Goal: Task Accomplishment & Management: Complete application form

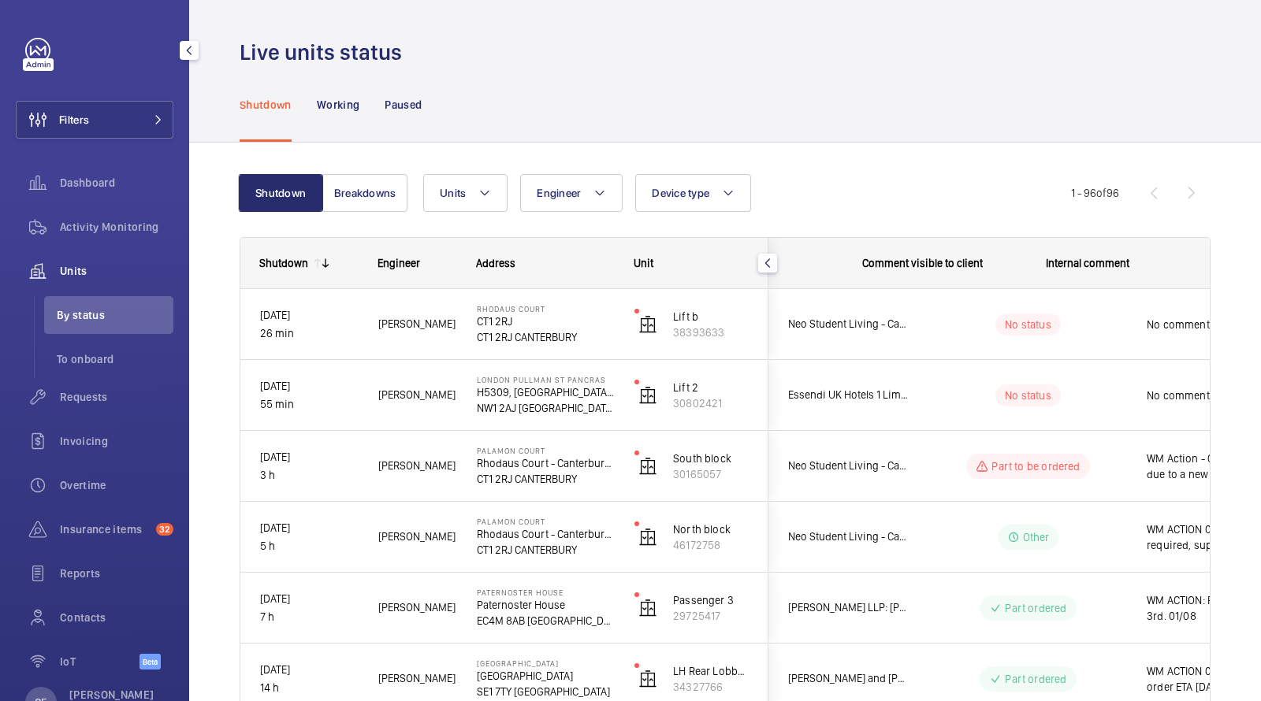
scroll to position [0, 284]
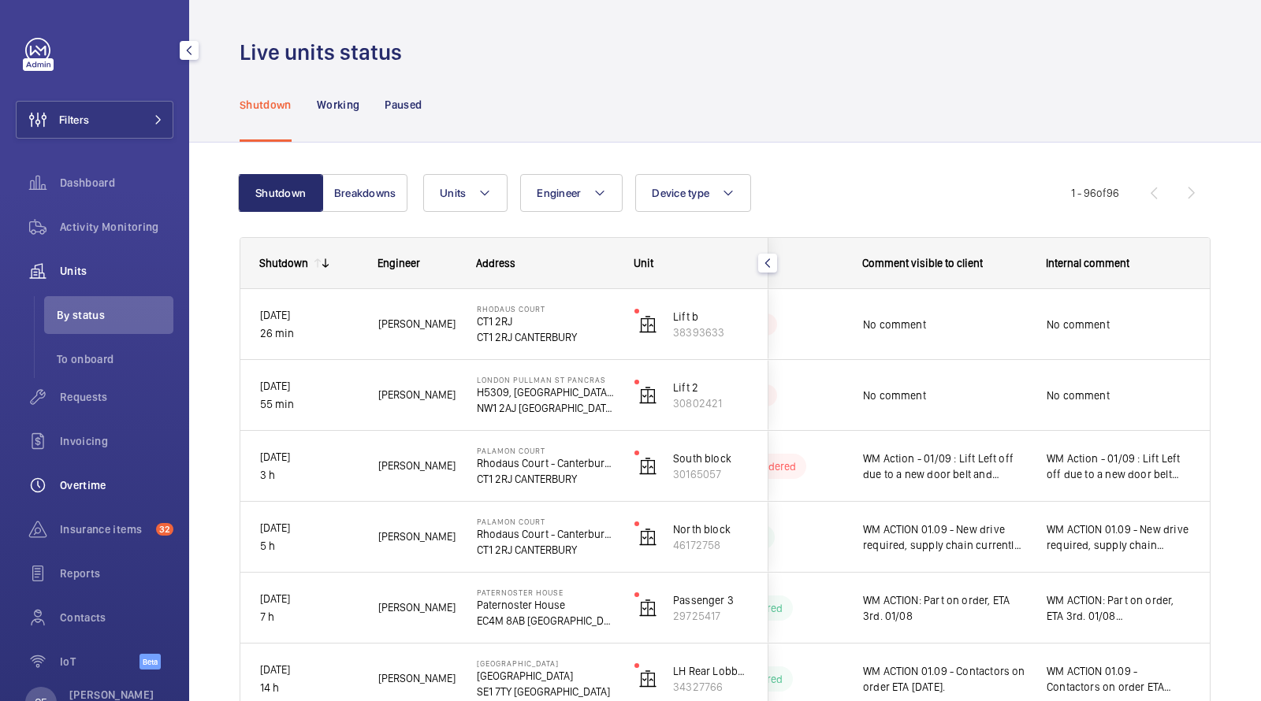
click at [106, 486] on span "Overtime" at bounding box center [116, 486] width 113 height 16
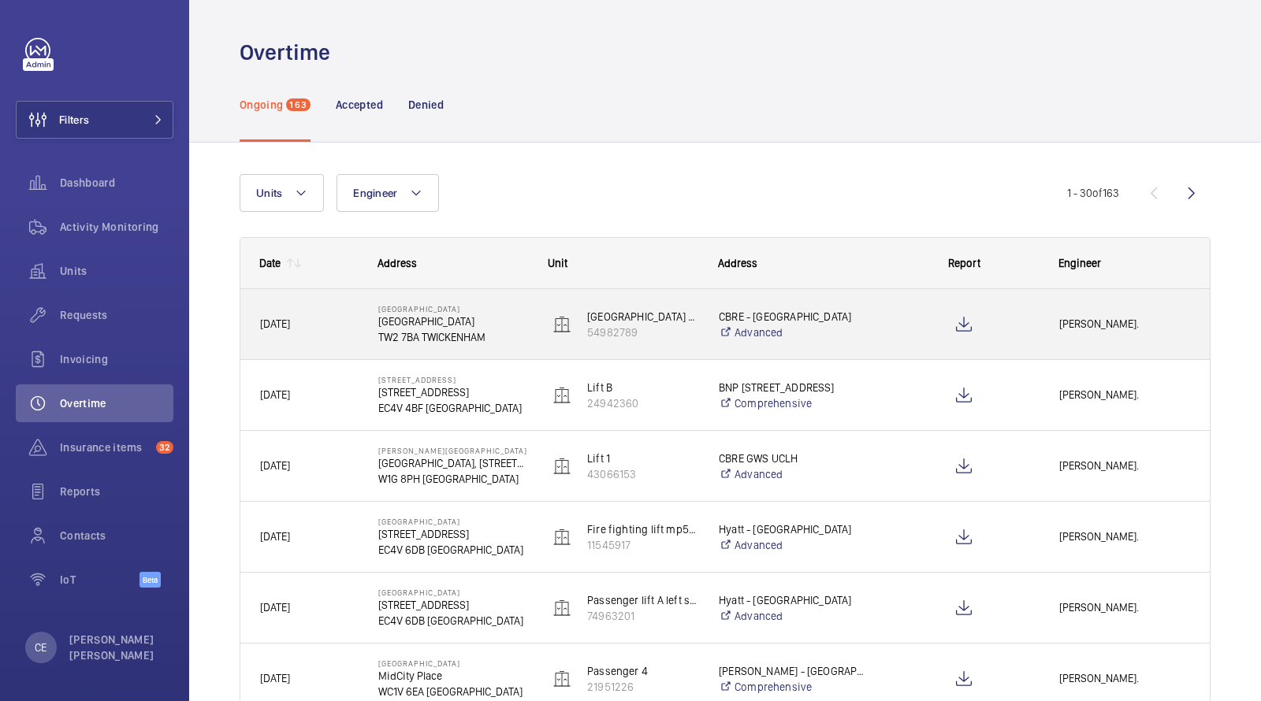
click at [380, 330] on p "TW2 7BA TWICKENHAM" at bounding box center [453, 337] width 150 height 16
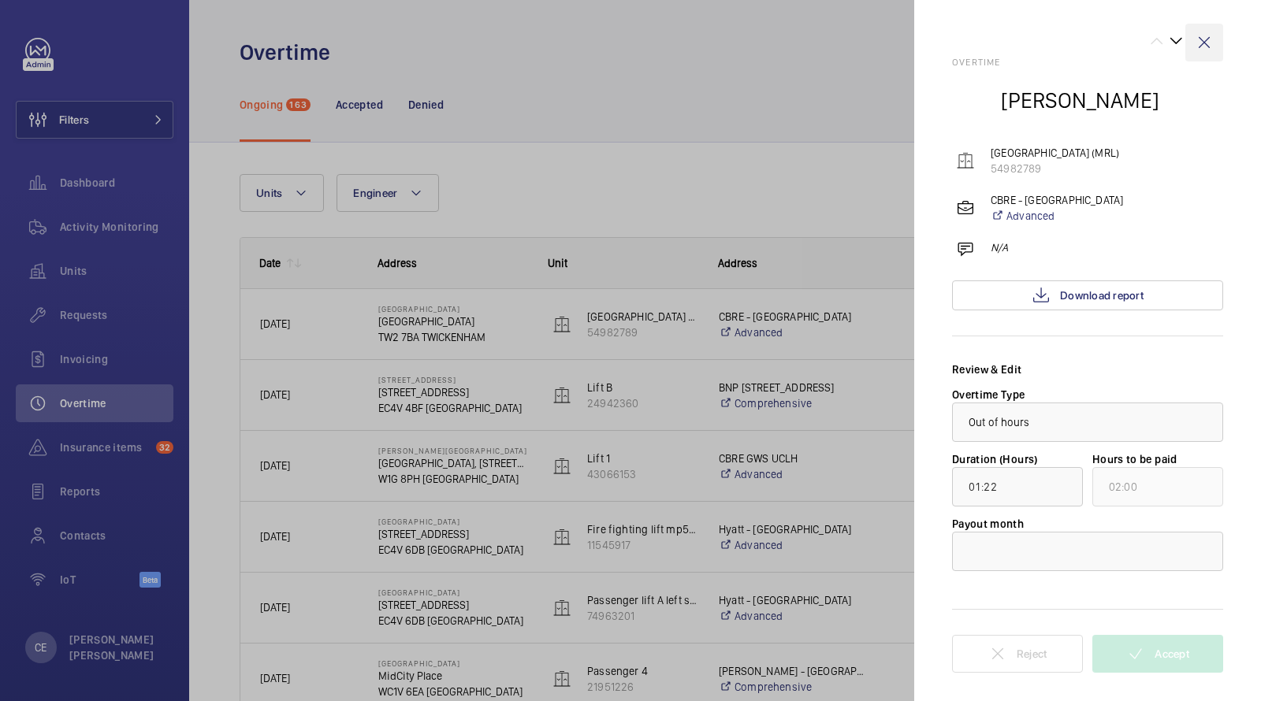
click at [1197, 35] on wm-front-icon-button at bounding box center [1204, 43] width 38 height 38
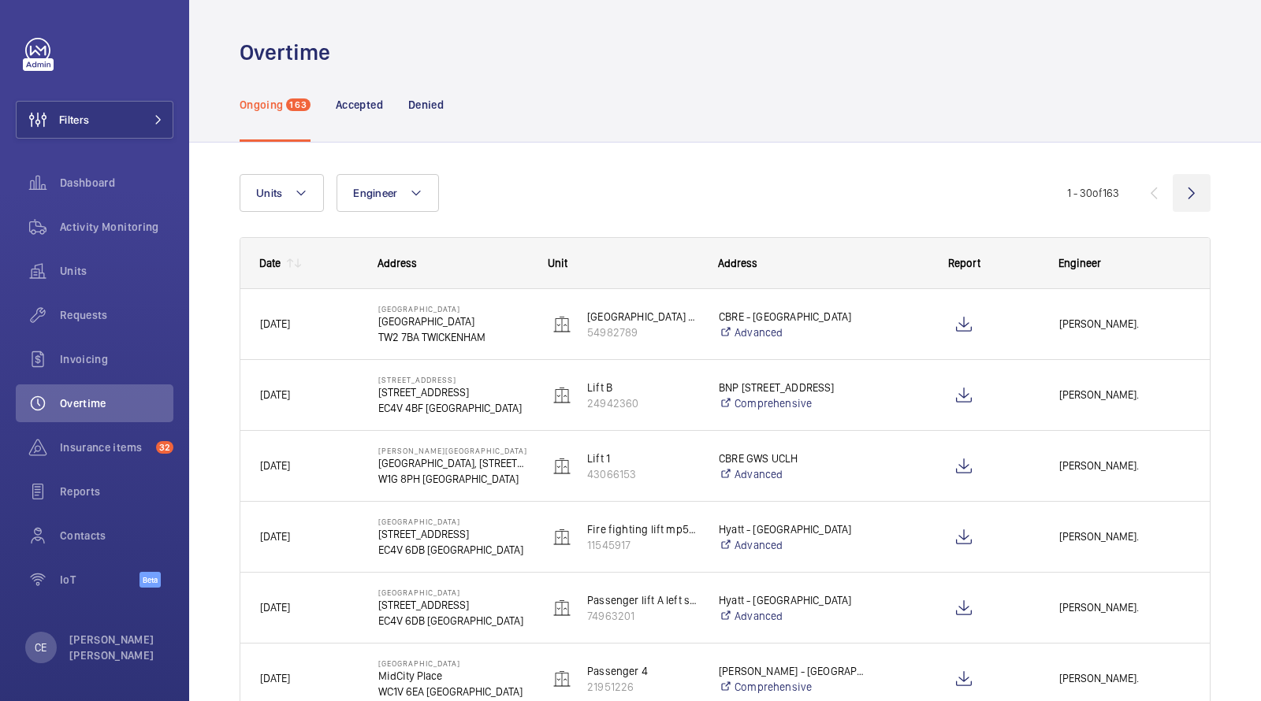
click at [1195, 188] on wm-front-icon-button at bounding box center [1192, 193] width 38 height 38
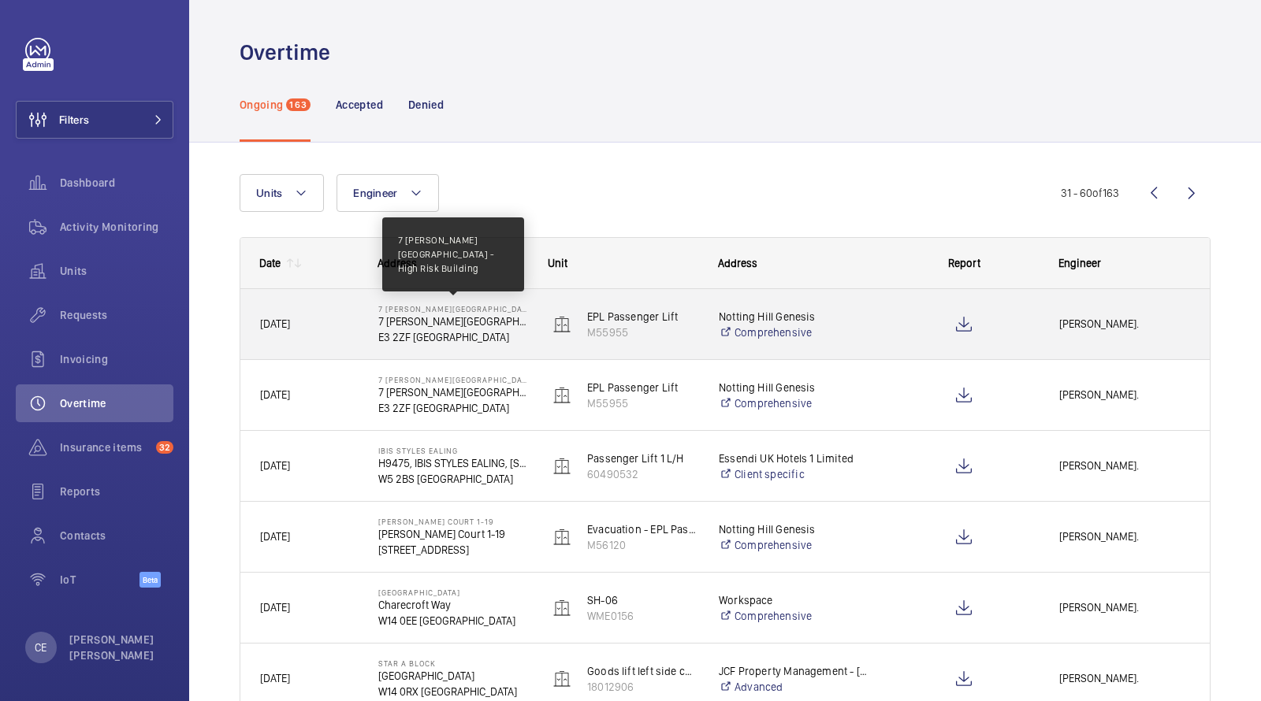
click at [410, 307] on p "7 [PERSON_NAME][GEOGRAPHIC_DATA] - High Risk Building" at bounding box center [453, 308] width 150 height 9
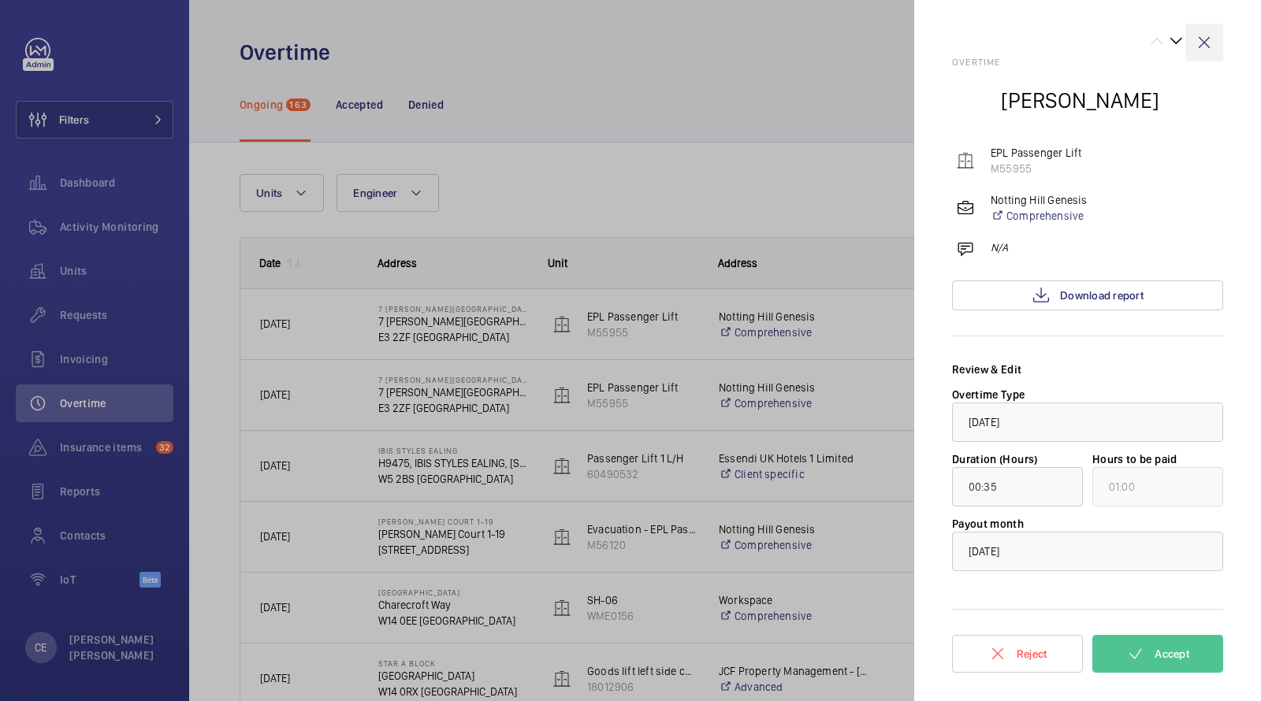
click at [1193, 35] on wm-front-icon-button at bounding box center [1204, 43] width 38 height 38
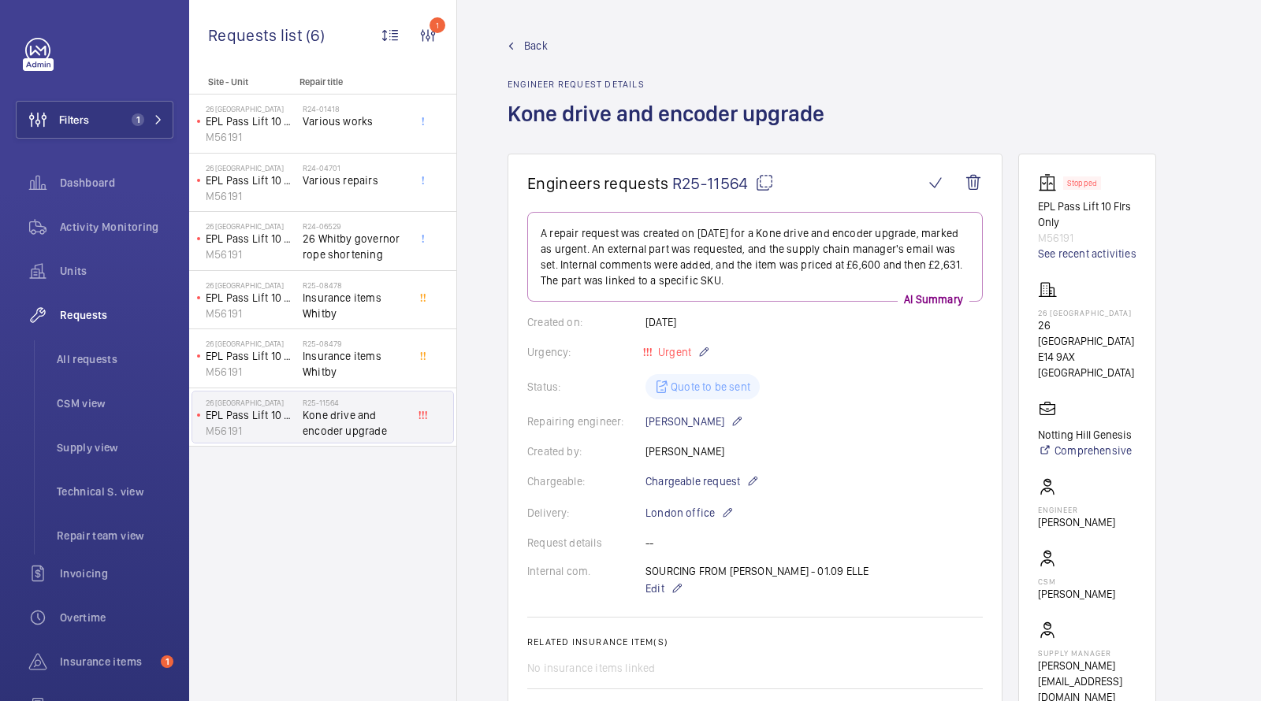
scroll to position [575, 0]
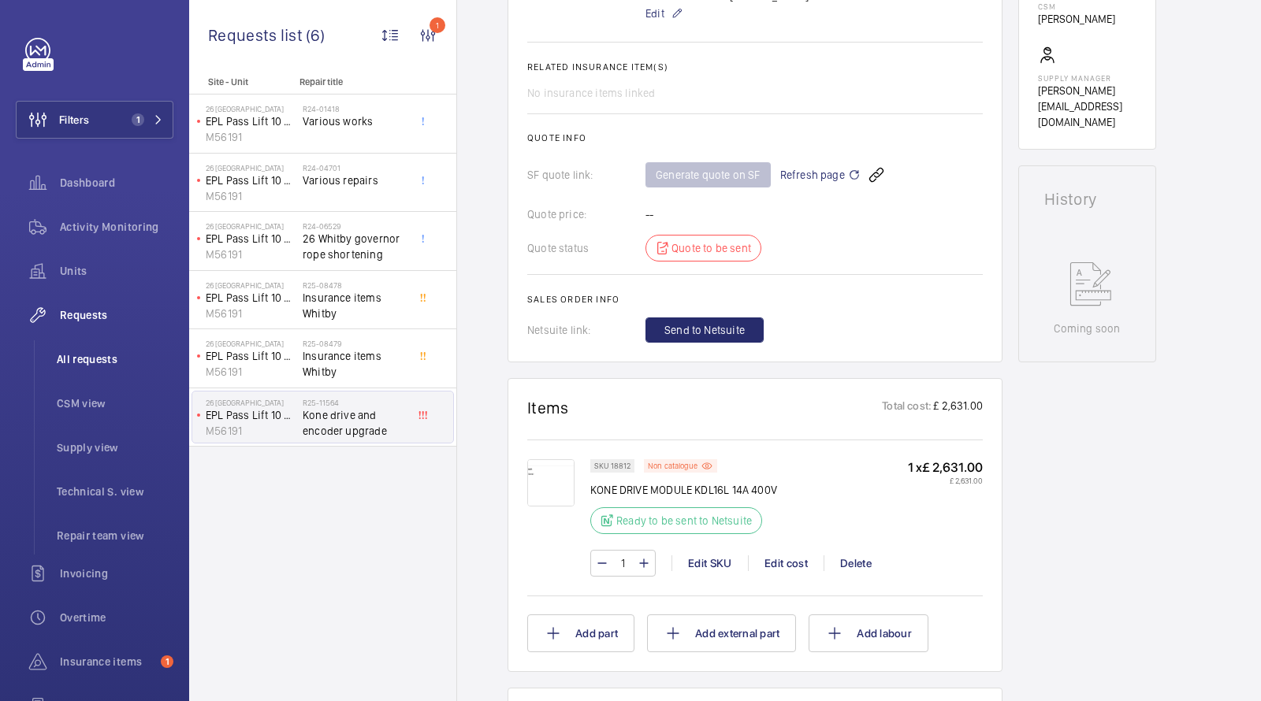
click at [100, 364] on span "All requests" at bounding box center [115, 360] width 117 height 16
click at [96, 363] on span "All requests" at bounding box center [115, 360] width 117 height 16
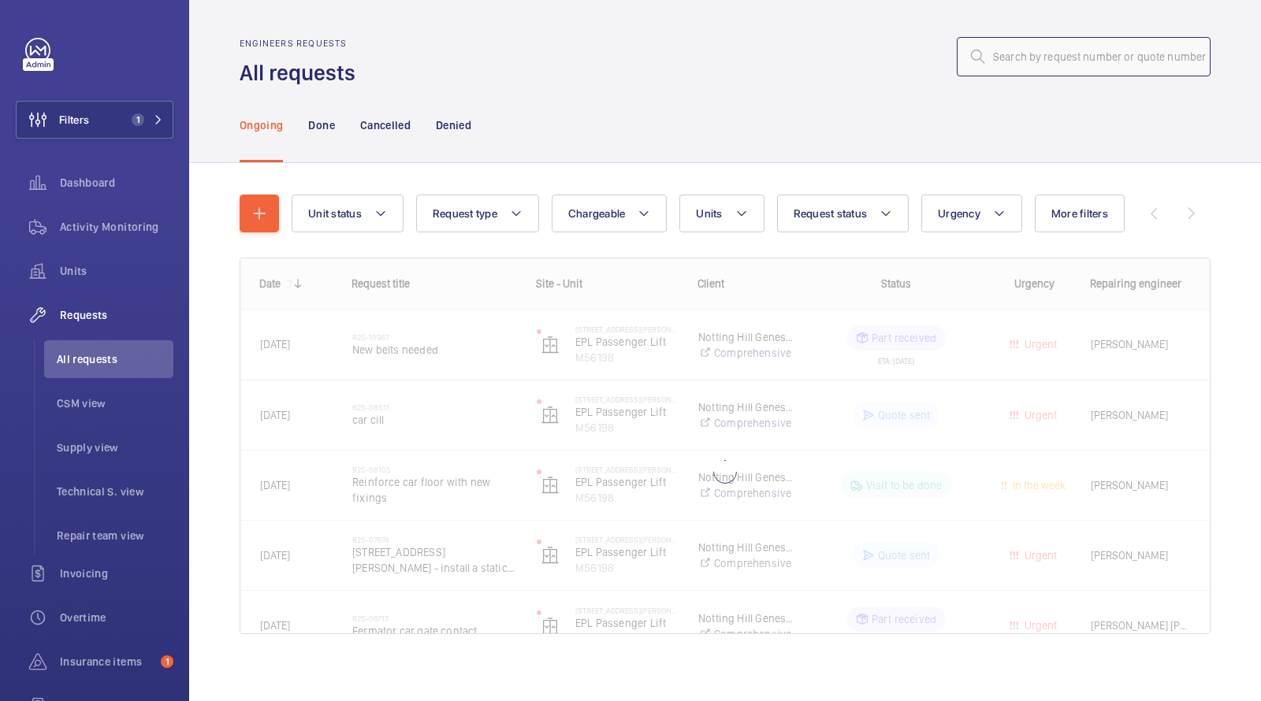
click at [1011, 53] on input "text" at bounding box center [1084, 56] width 254 height 39
paste input "R24-12479"
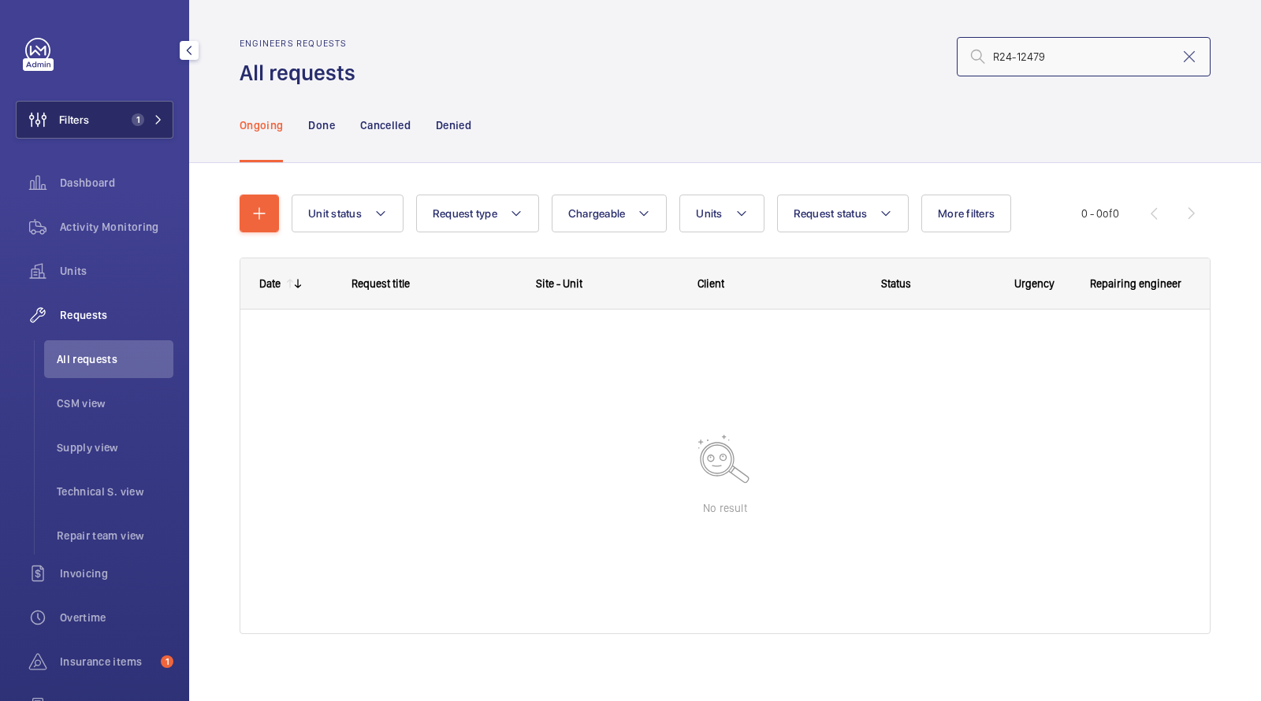
type input "R24-12479"
click at [141, 115] on span "1" at bounding box center [138, 119] width 13 height 13
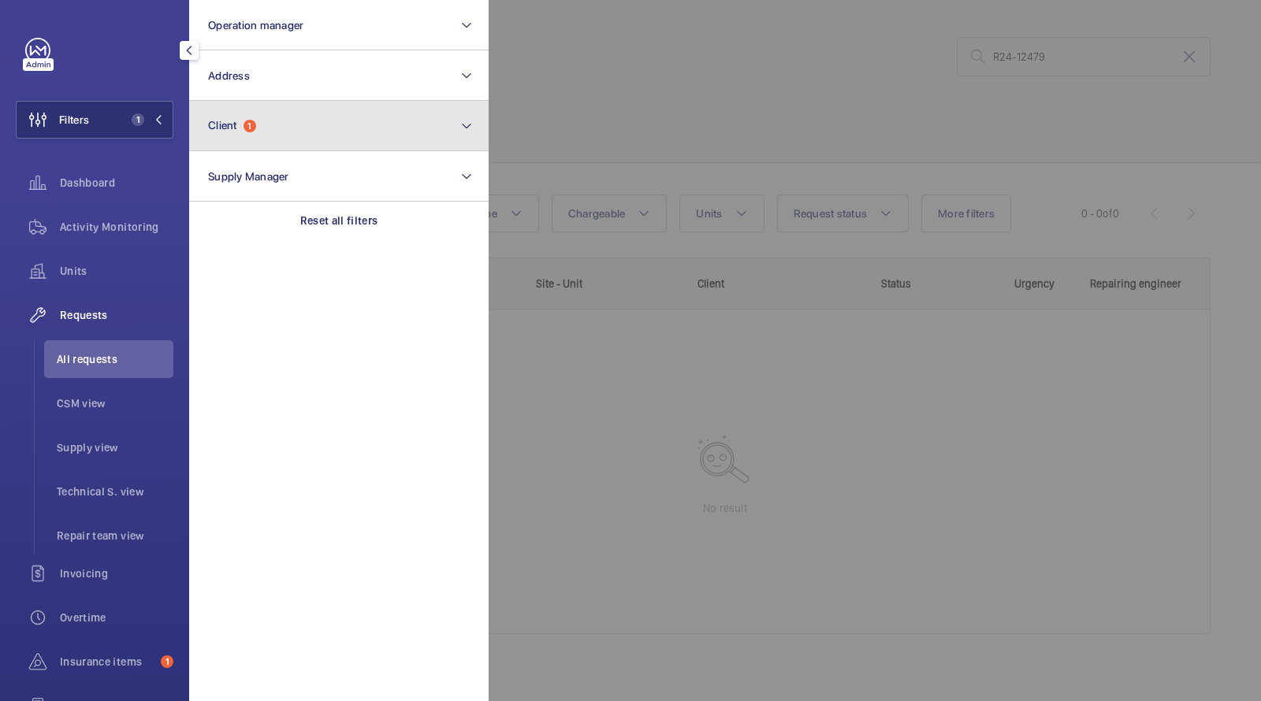
click at [259, 125] on button "Client 1" at bounding box center [339, 126] width 300 height 50
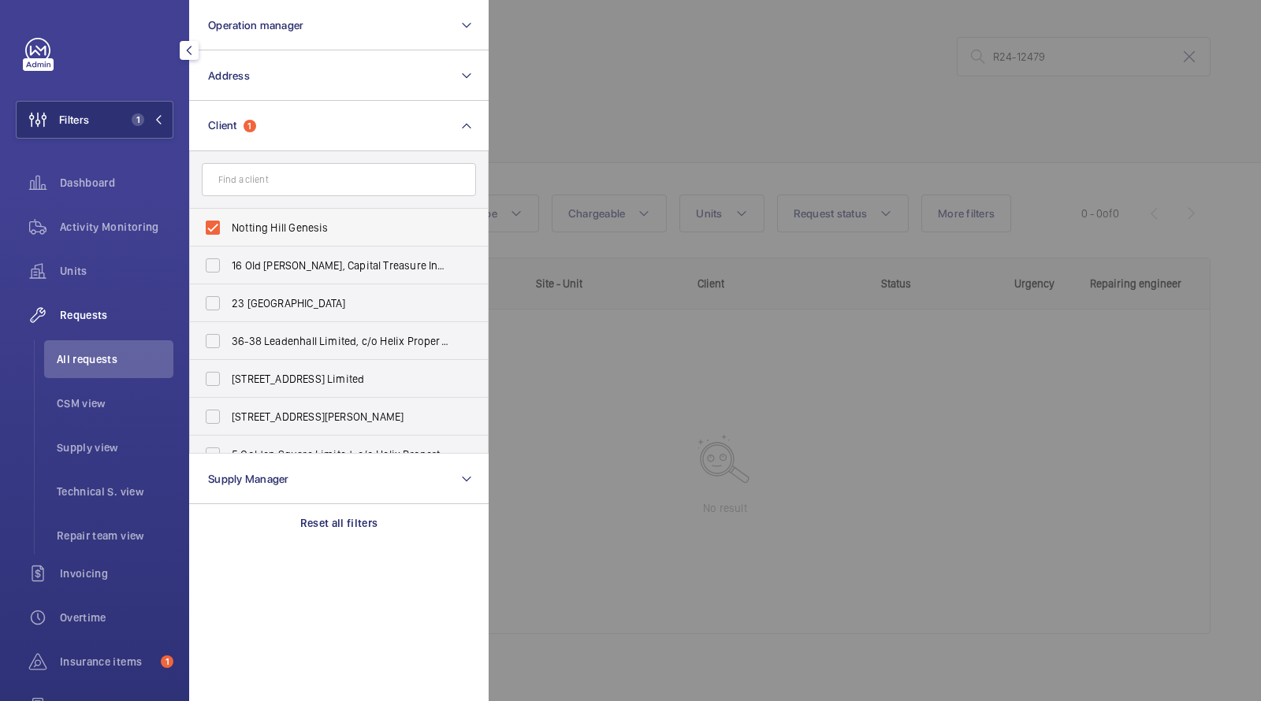
click at [276, 221] on span "Notting Hill Genesis" at bounding box center [340, 228] width 217 height 16
click at [229, 221] on input "Notting Hill Genesis" at bounding box center [213, 228] width 32 height 32
checkbox input "false"
click at [624, 136] on div at bounding box center [1119, 350] width 1261 height 701
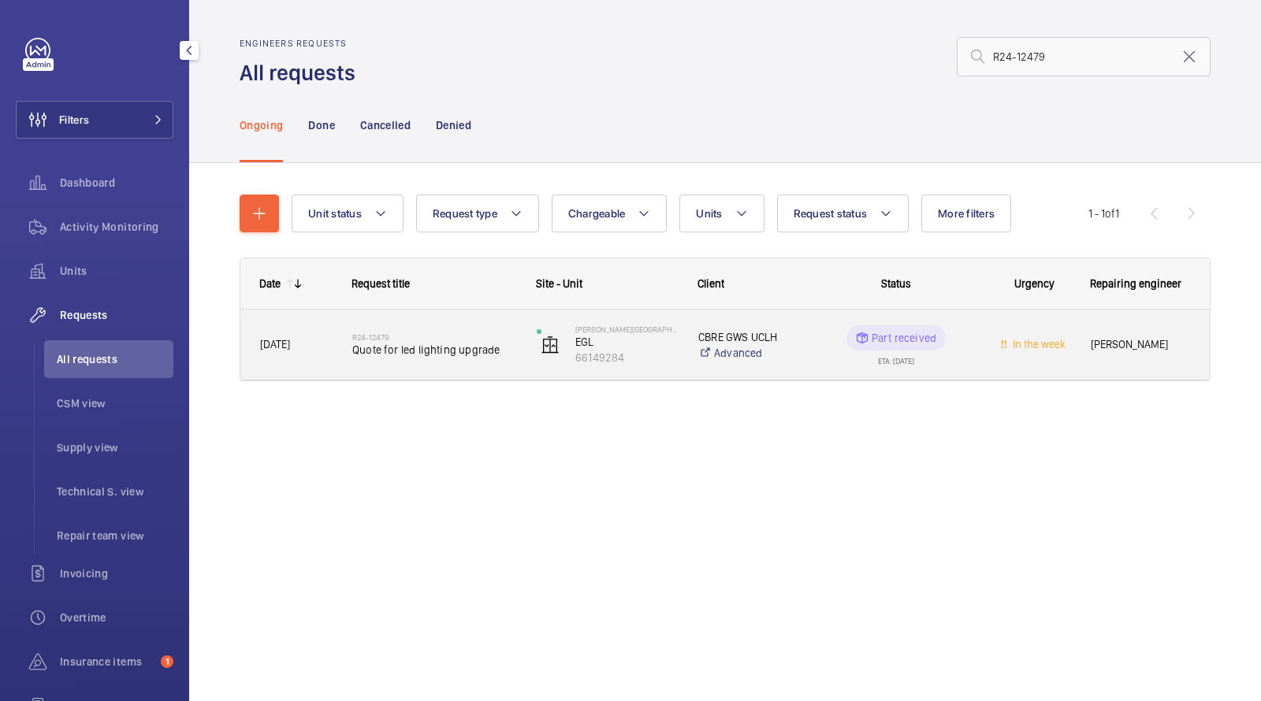
click at [380, 338] on h2 "R24-12479" at bounding box center [434, 337] width 164 height 9
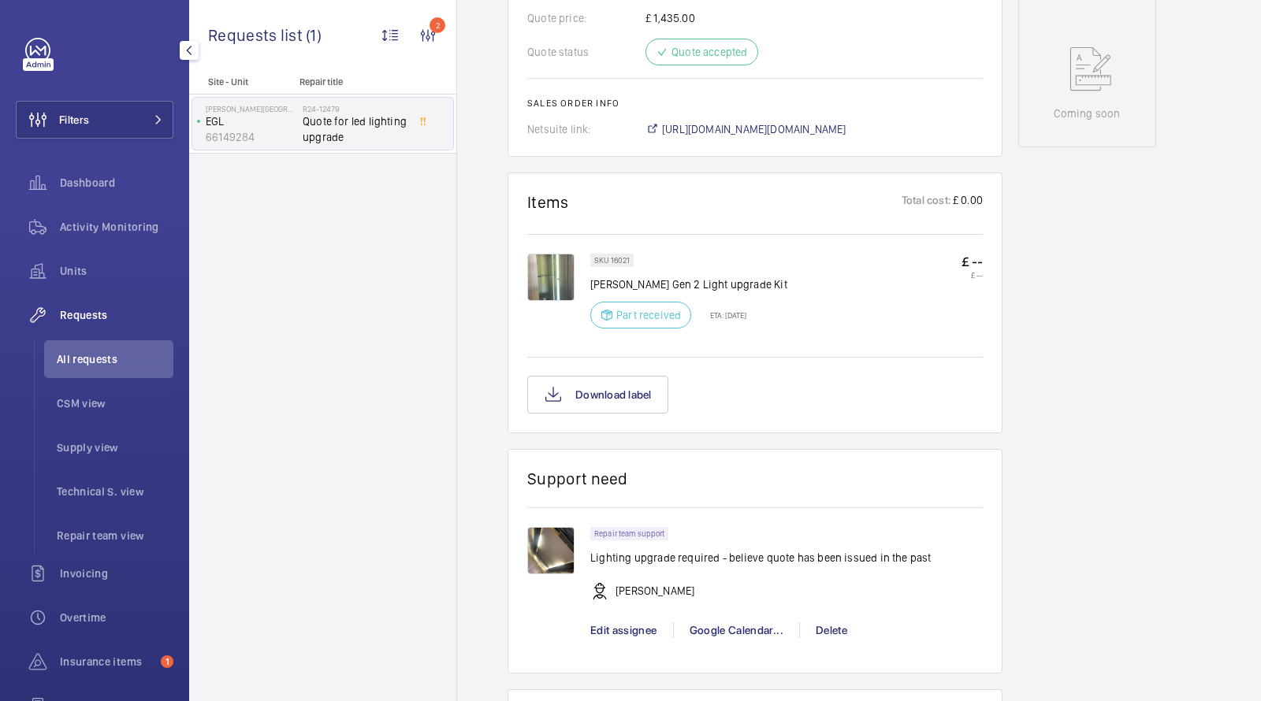
scroll to position [822, 0]
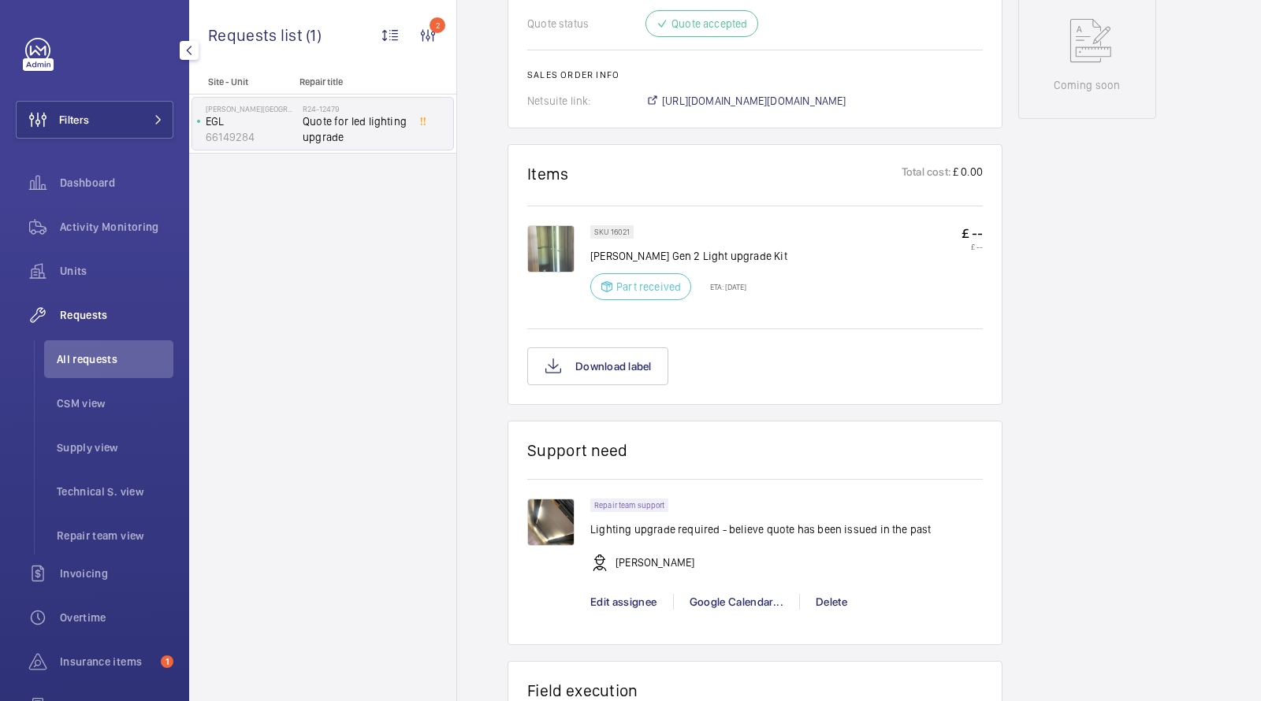
click at [555, 515] on img at bounding box center [550, 522] width 47 height 47
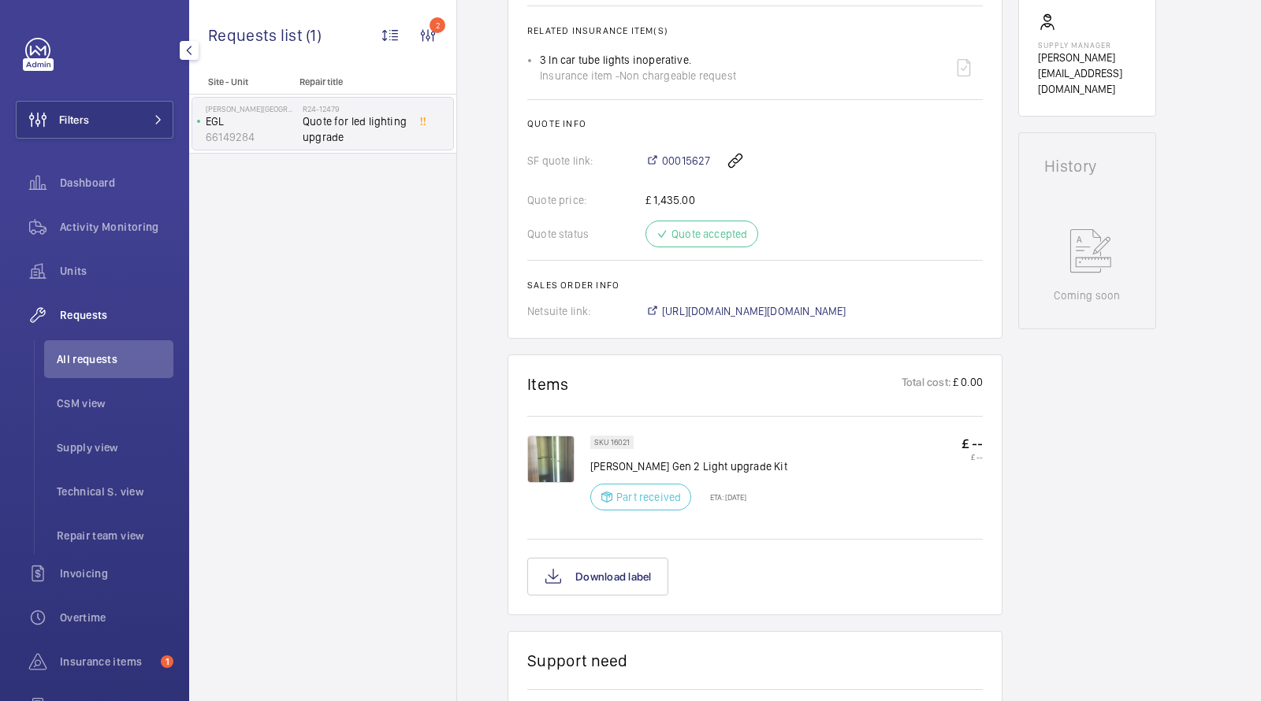
scroll to position [661, 0]
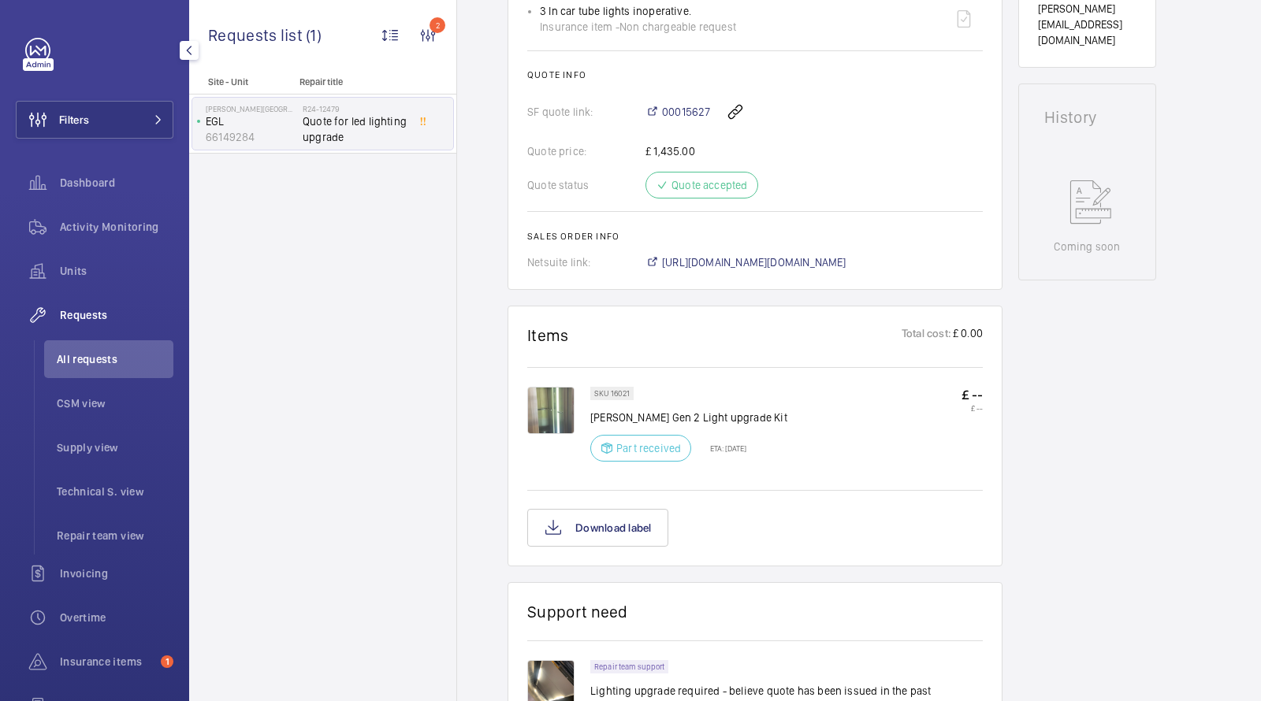
click at [558, 411] on img at bounding box center [550, 410] width 47 height 47
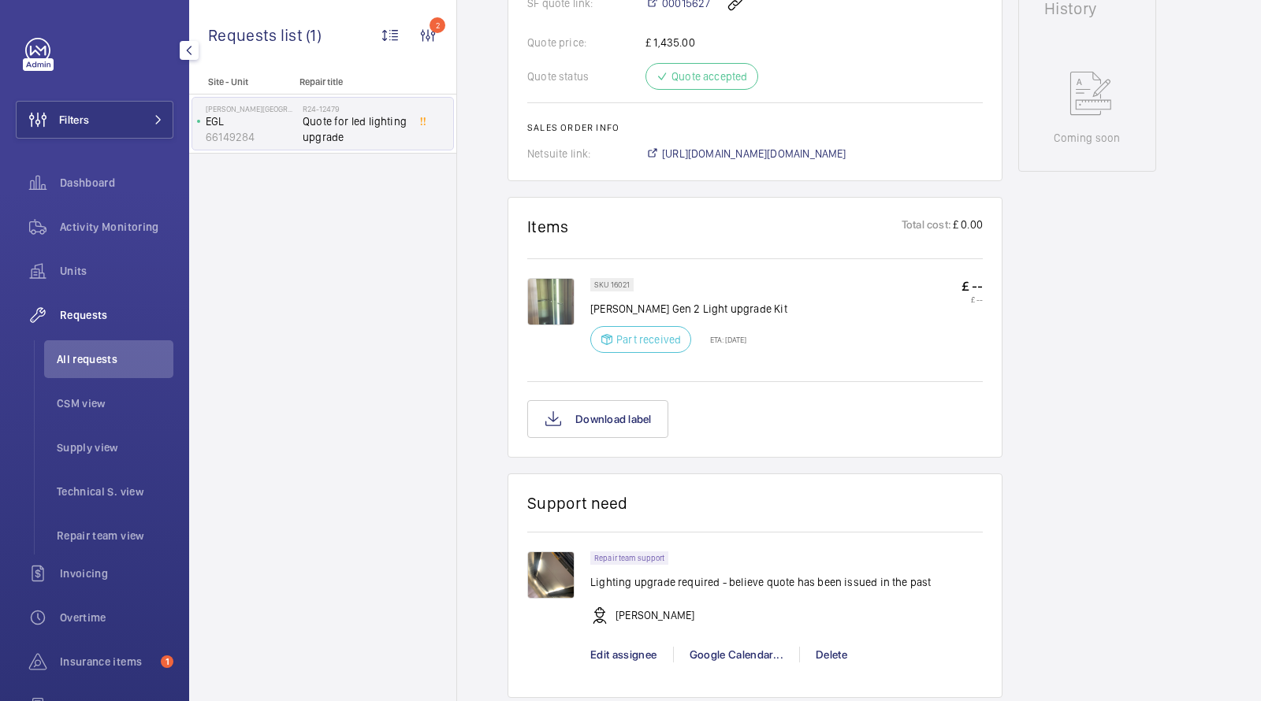
scroll to position [844, 0]
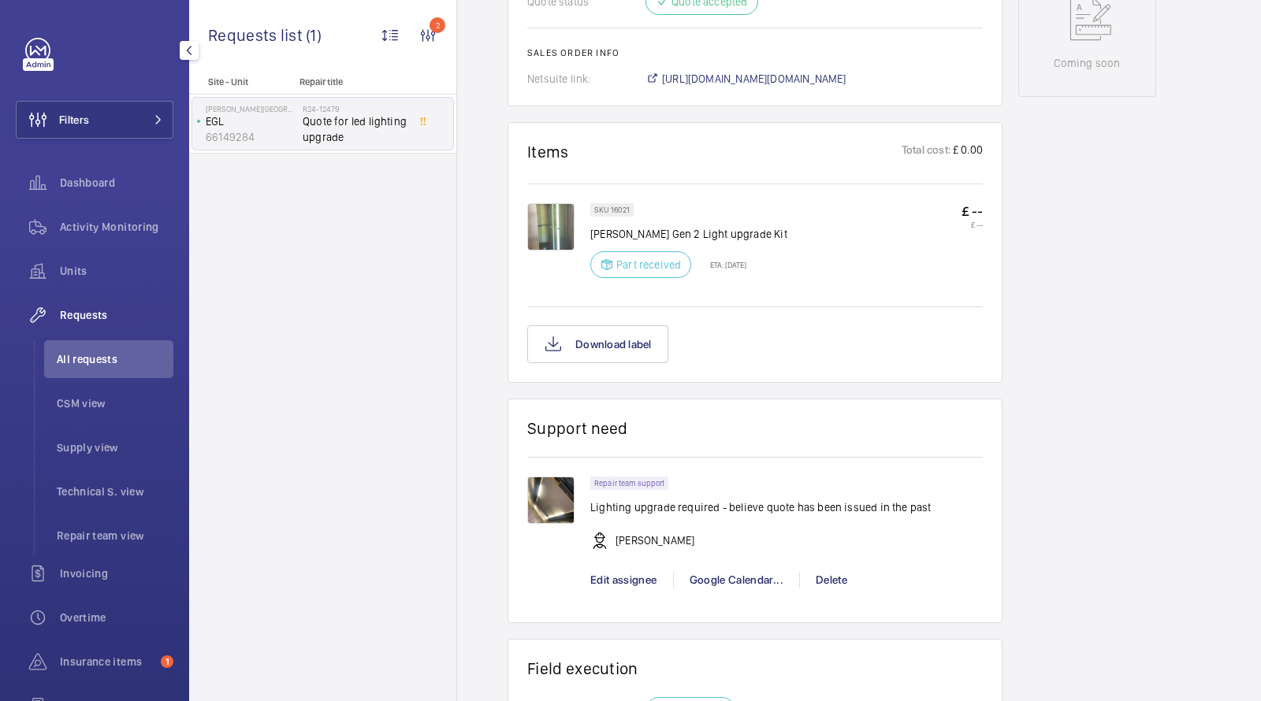
click at [564, 504] on img at bounding box center [550, 500] width 47 height 47
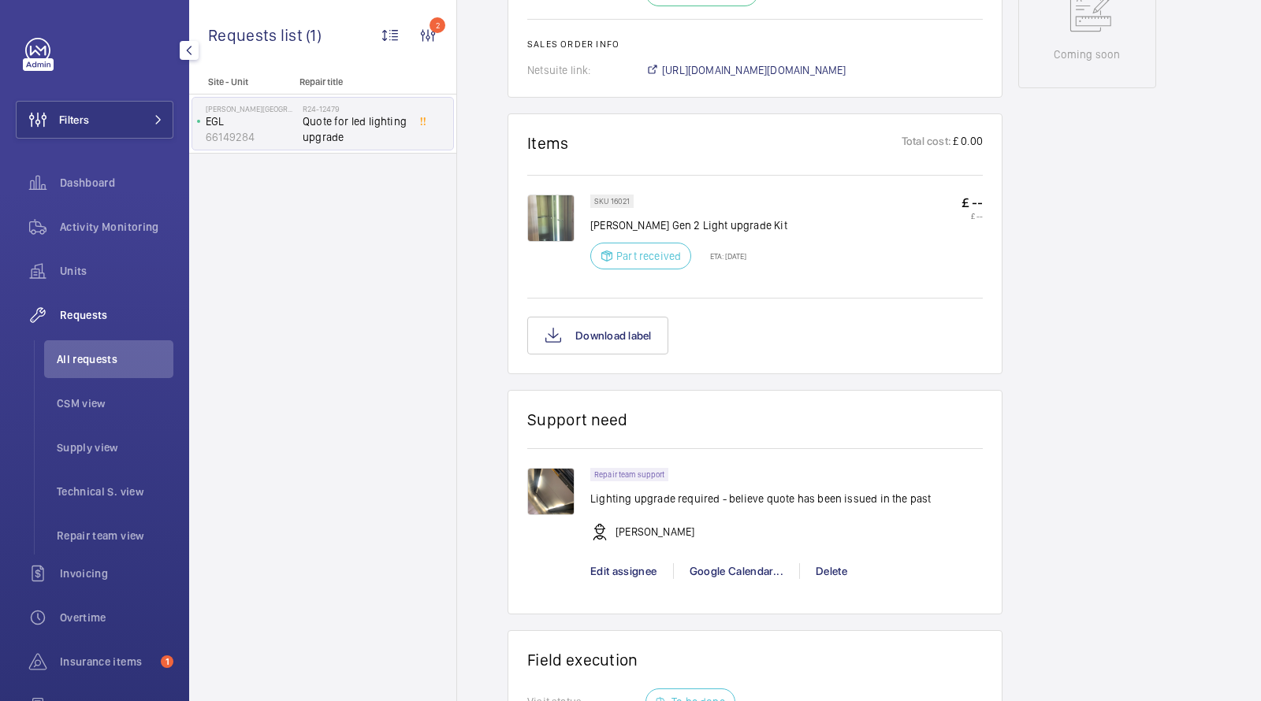
click at [545, 484] on img at bounding box center [550, 491] width 47 height 47
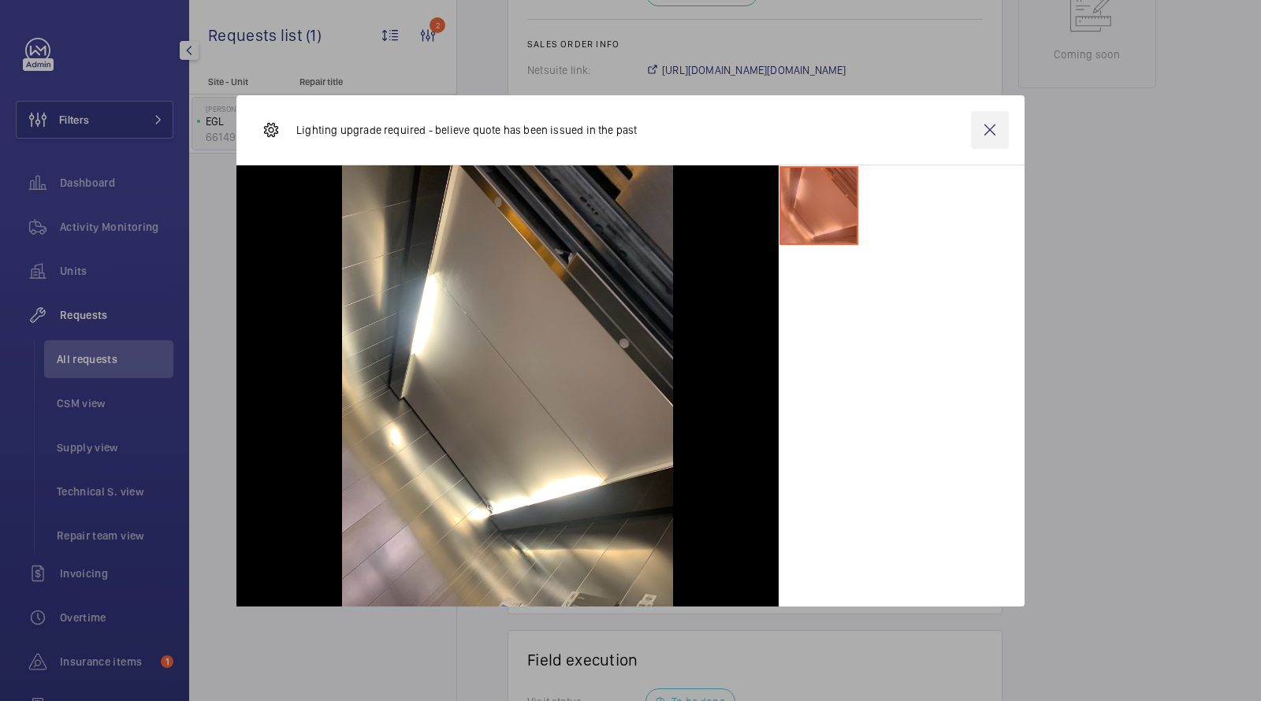
click at [988, 128] on wm-front-icon-button at bounding box center [990, 130] width 38 height 38
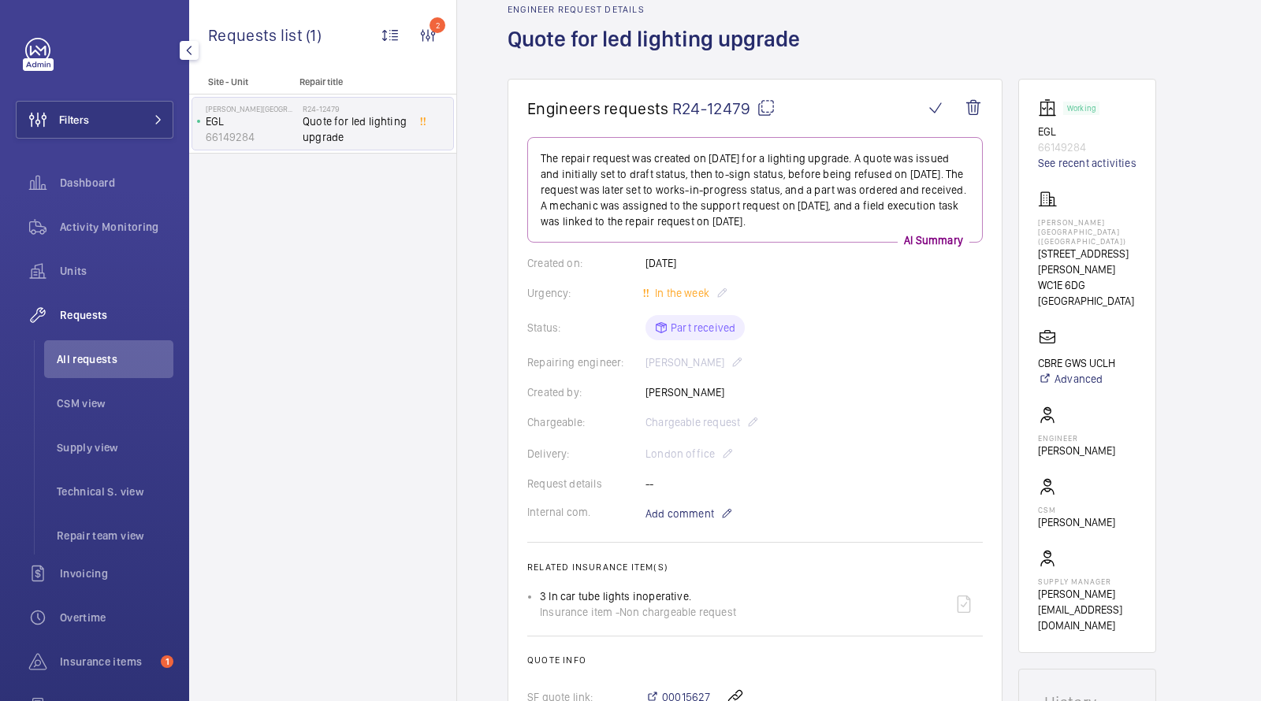
scroll to position [715, 0]
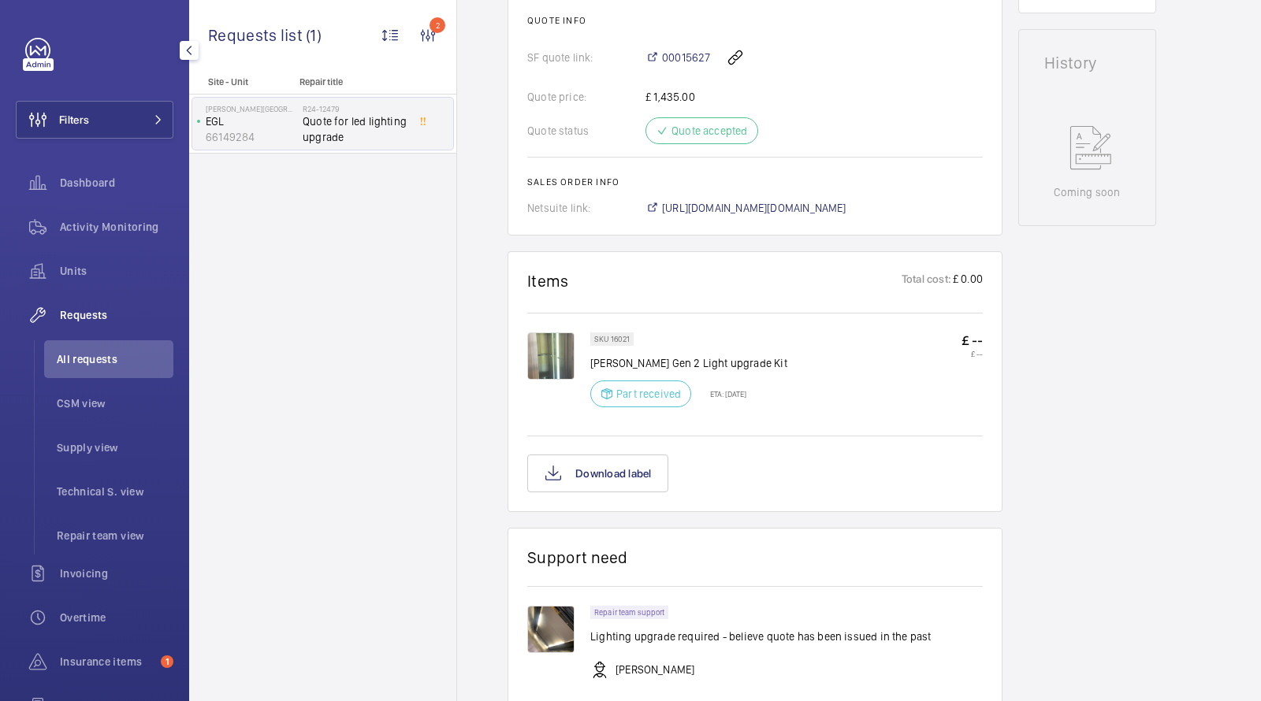
click at [545, 357] on img at bounding box center [550, 356] width 47 height 47
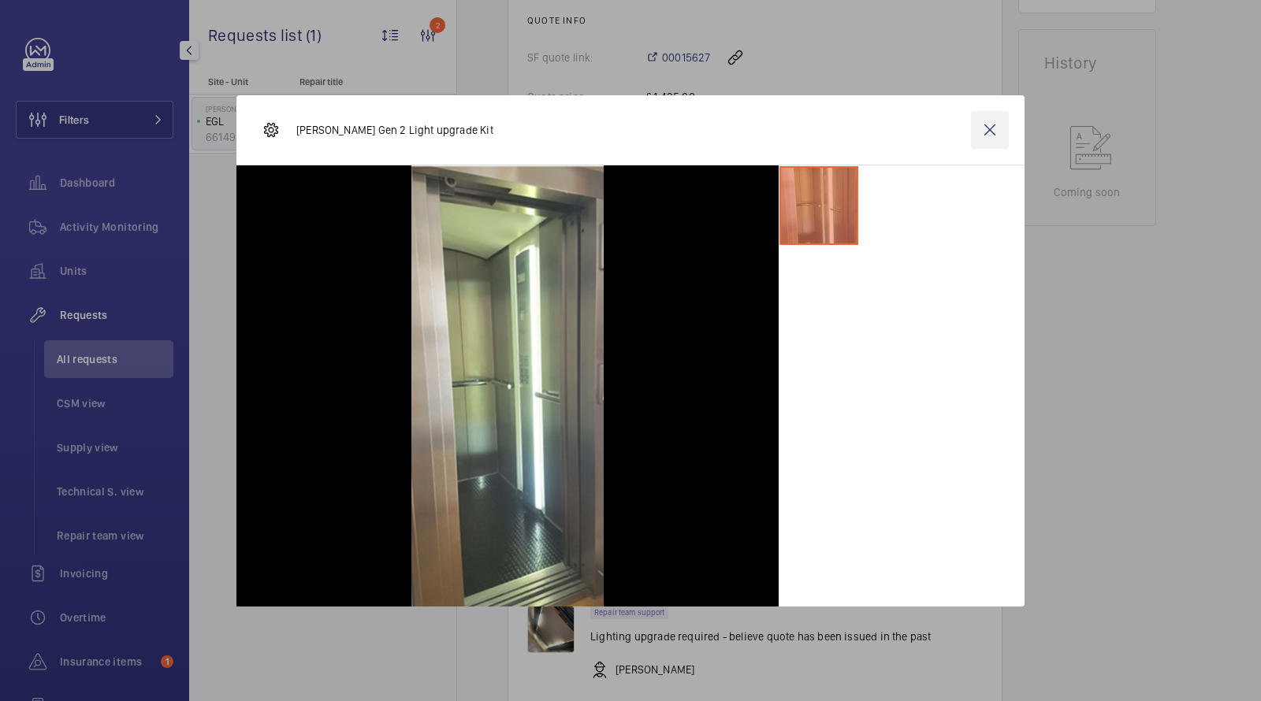
click at [992, 128] on wm-front-icon-button at bounding box center [990, 130] width 38 height 38
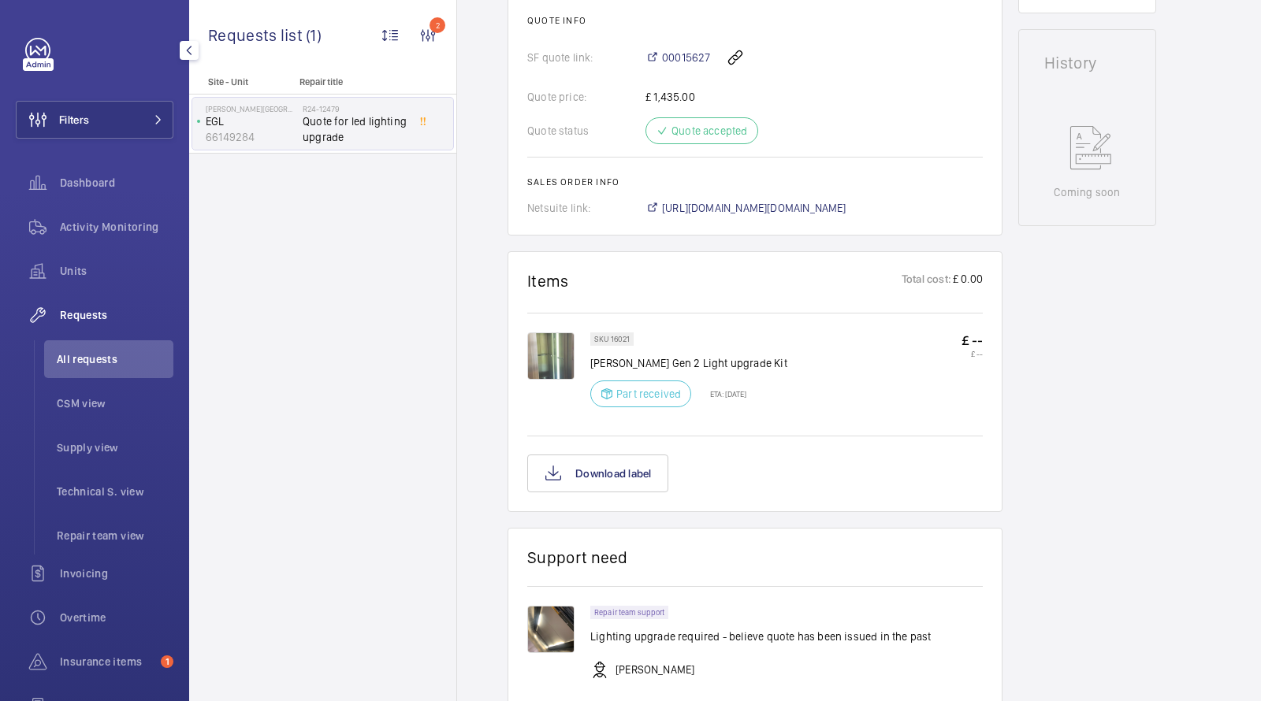
scroll to position [848, 0]
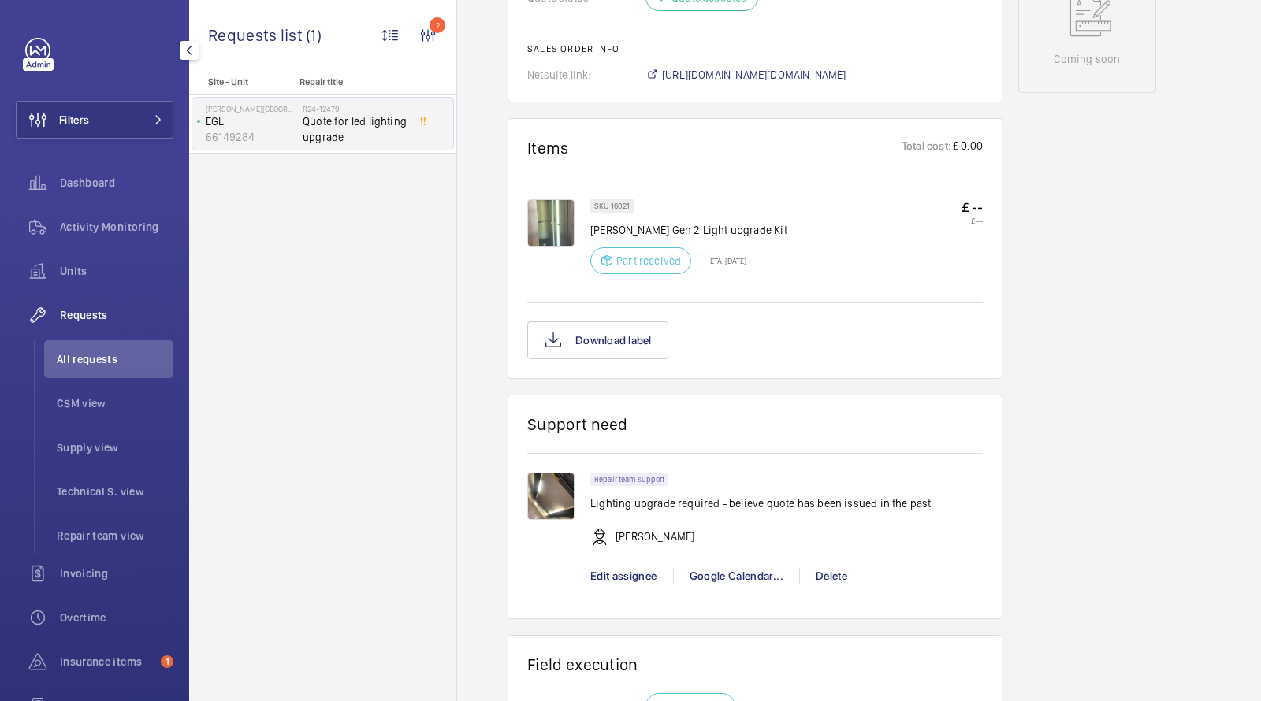
click at [555, 489] on img at bounding box center [550, 496] width 47 height 47
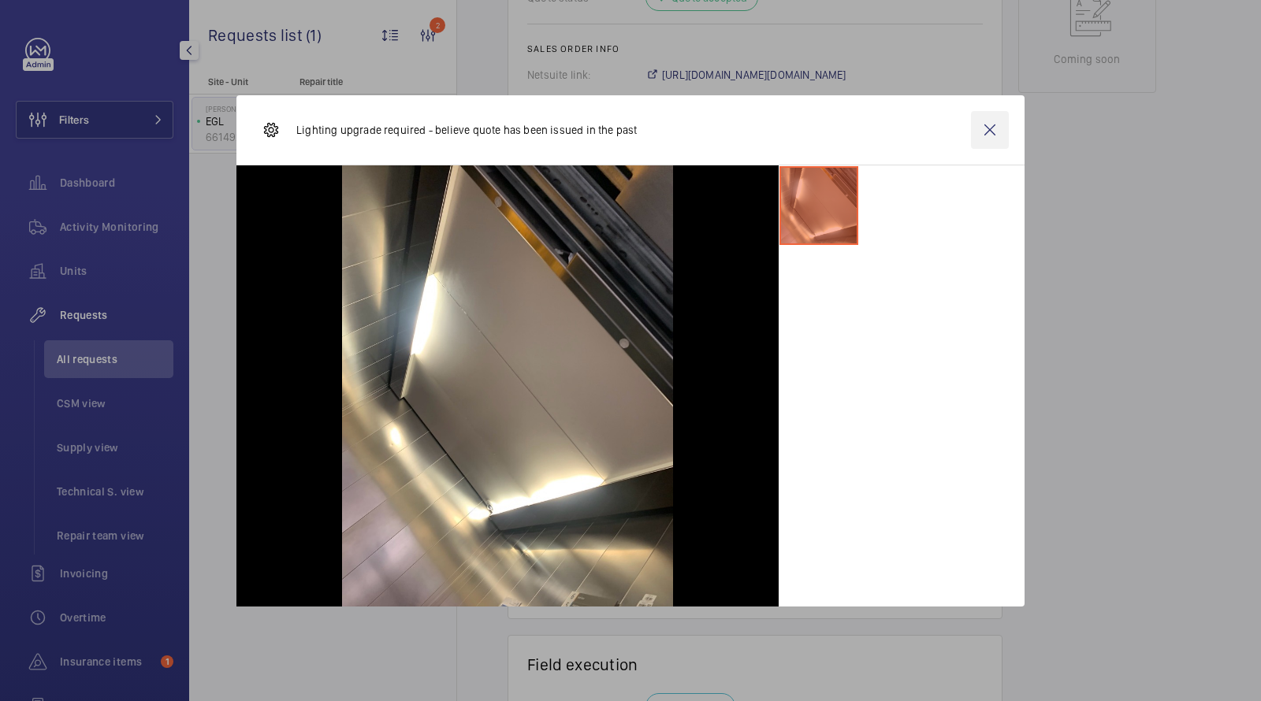
click at [988, 126] on wm-front-icon-button at bounding box center [990, 130] width 38 height 38
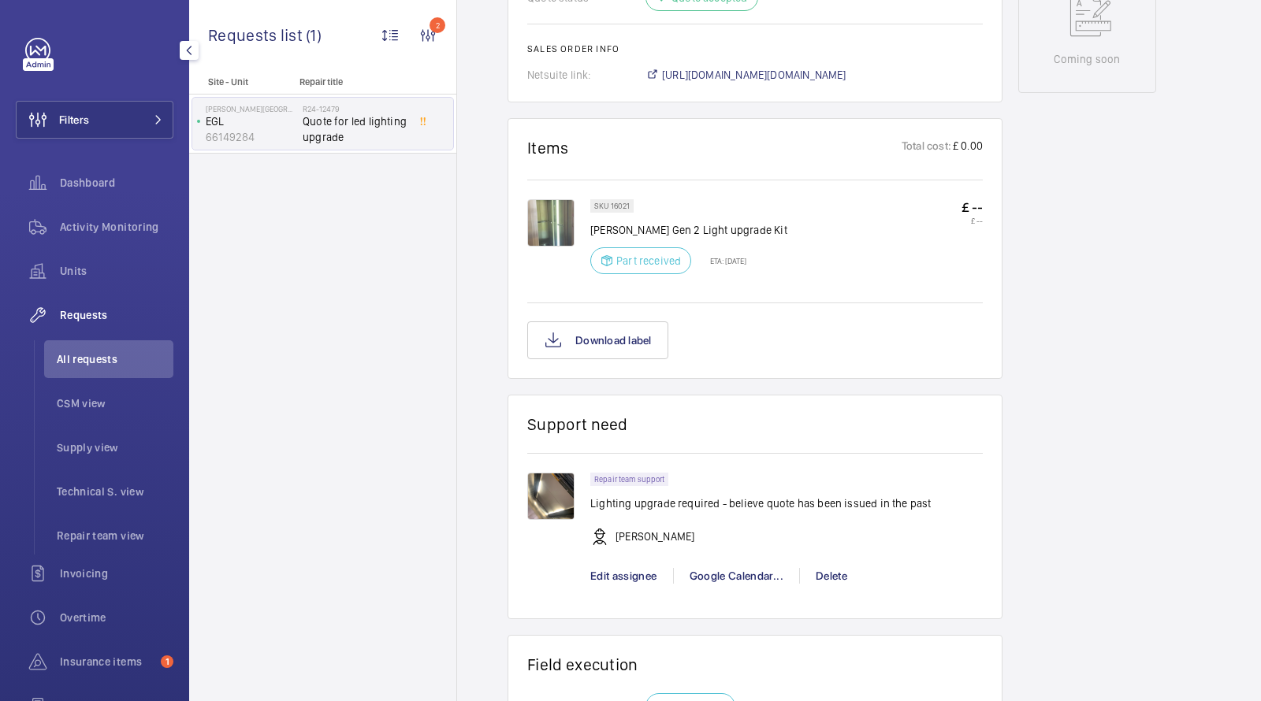
scroll to position [865, 0]
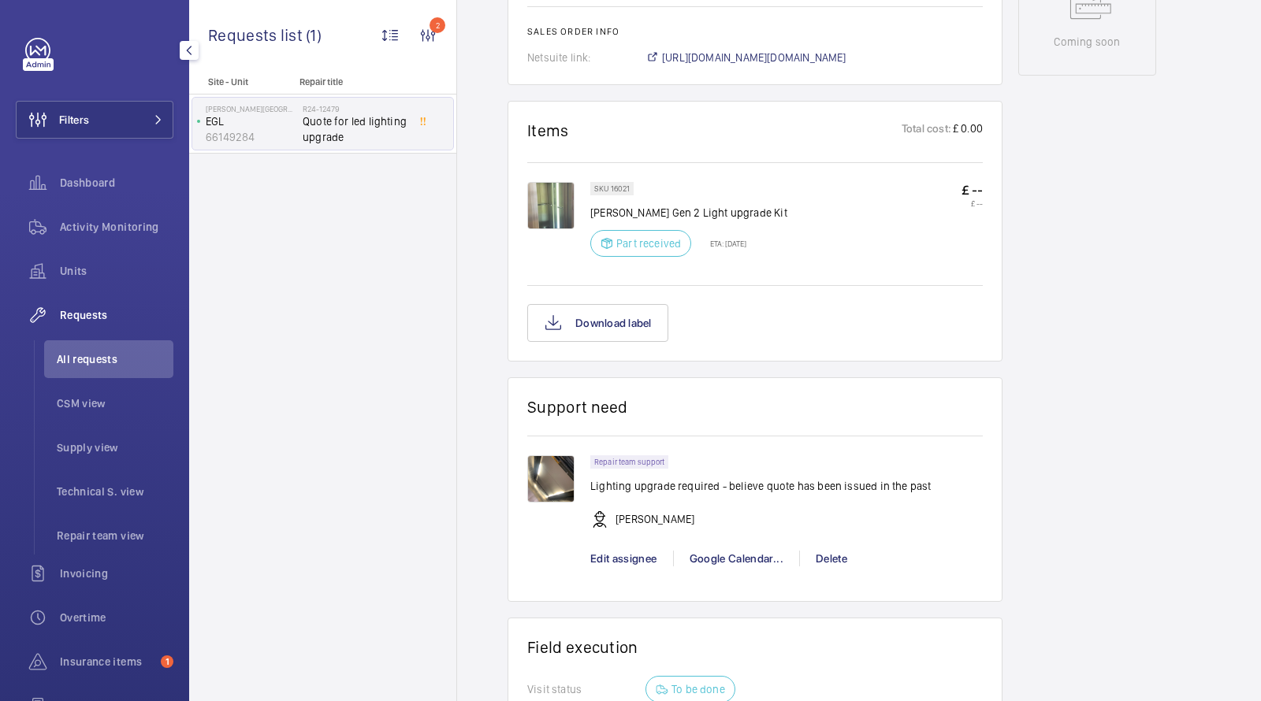
click at [548, 474] on img at bounding box center [550, 479] width 47 height 47
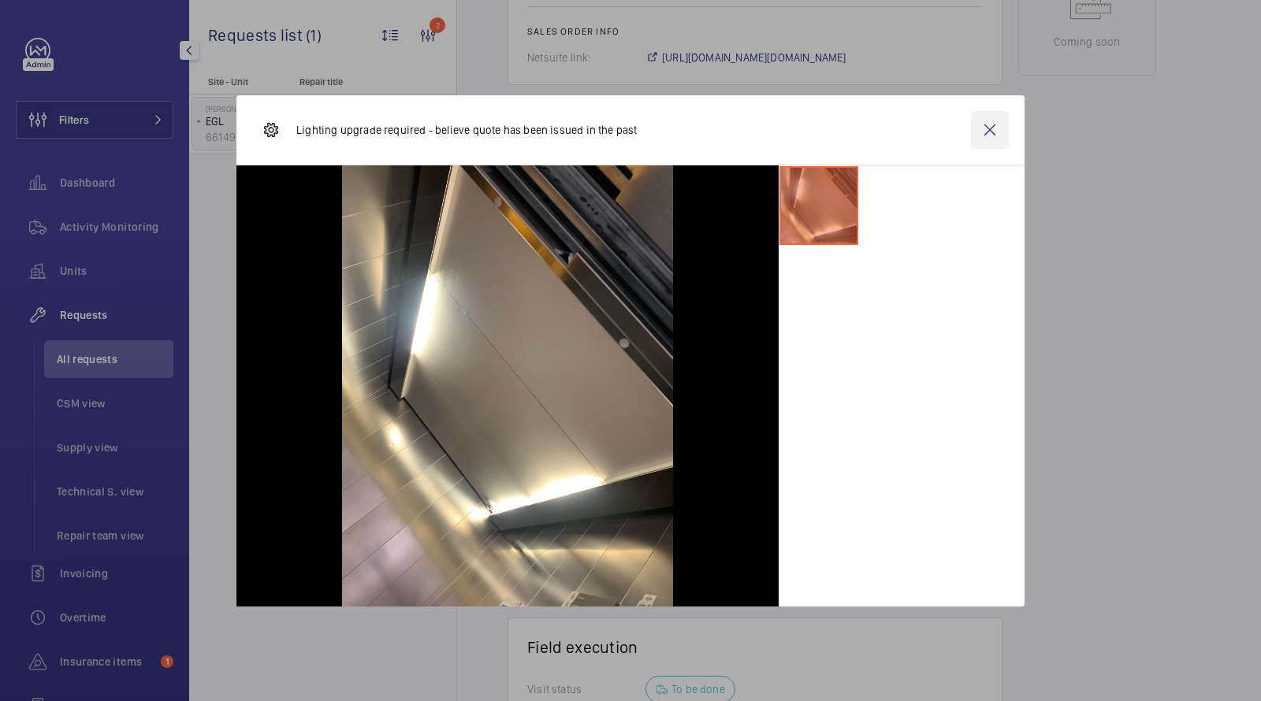
click at [992, 132] on wm-front-icon-button at bounding box center [990, 130] width 38 height 38
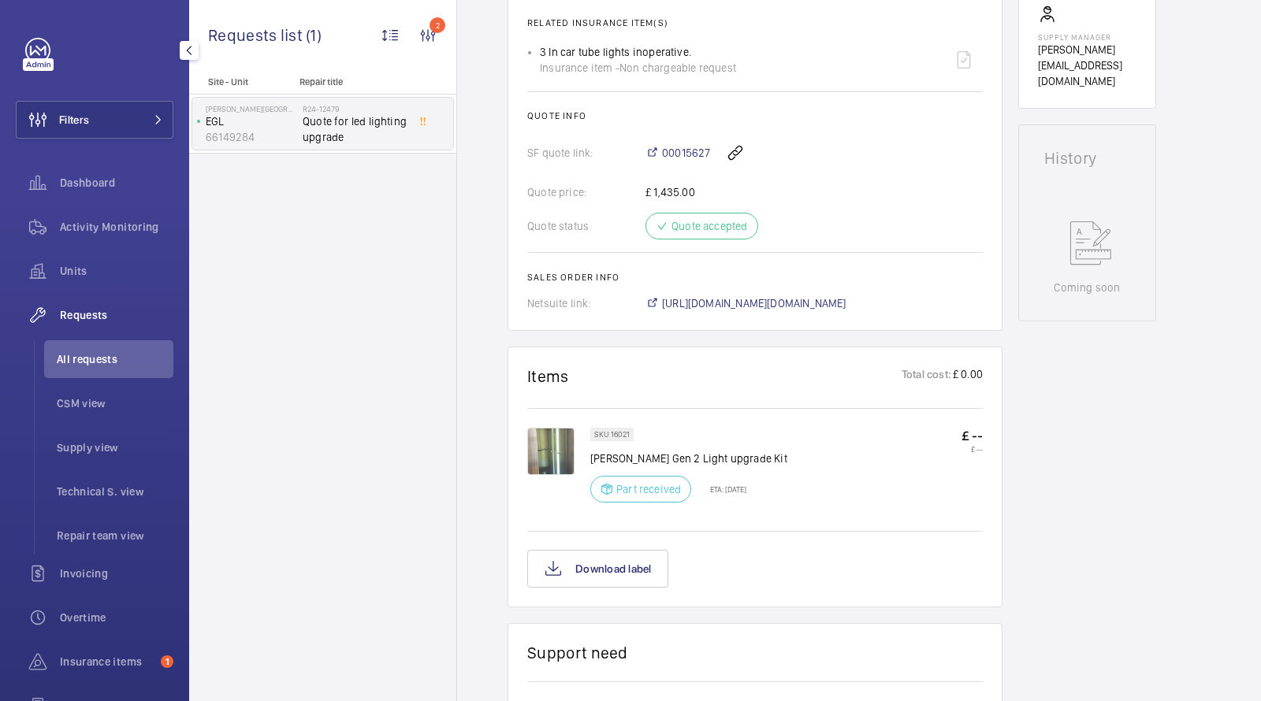
scroll to position [148, 0]
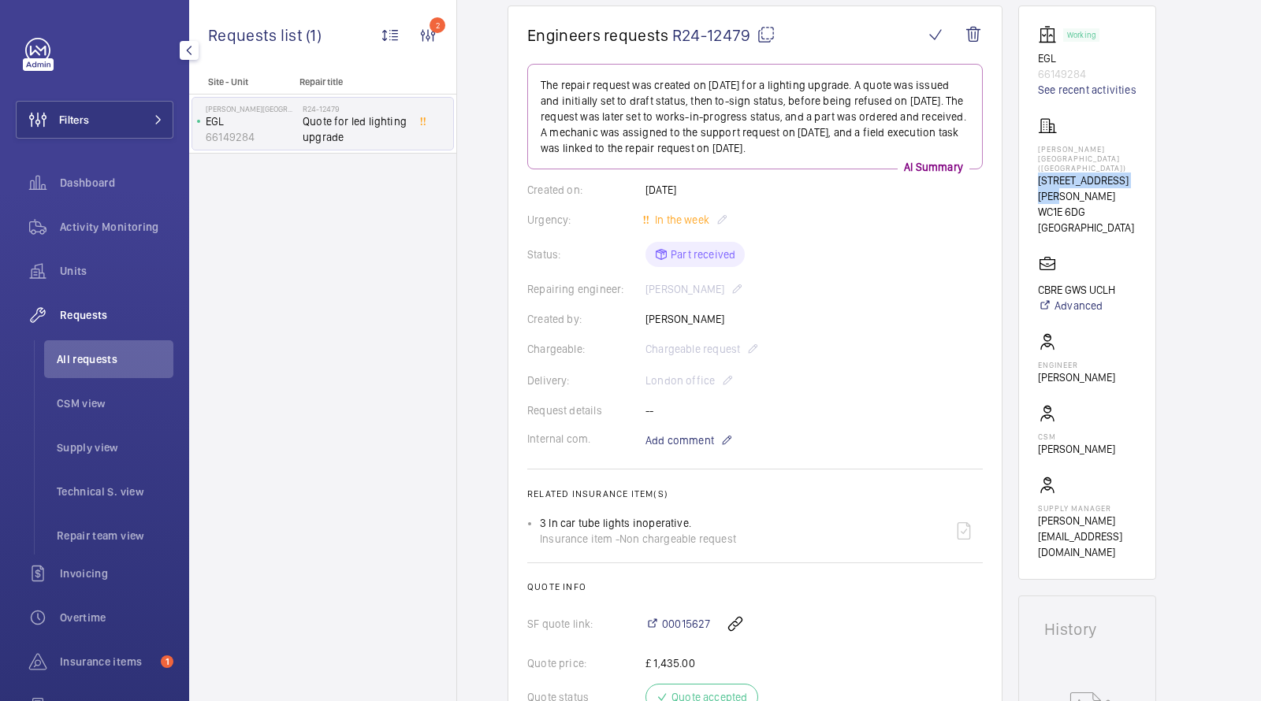
drag, startPoint x: 1037, startPoint y: 170, endPoint x: 1135, endPoint y: 170, distance: 97.7
click at [1135, 173] on p "[STREET_ADDRESS][PERSON_NAME]" at bounding box center [1087, 189] width 99 height 32
copy p "[STREET_ADDRESS][PERSON_NAME]"
click at [84, 347] on li "All requests" at bounding box center [108, 359] width 129 height 38
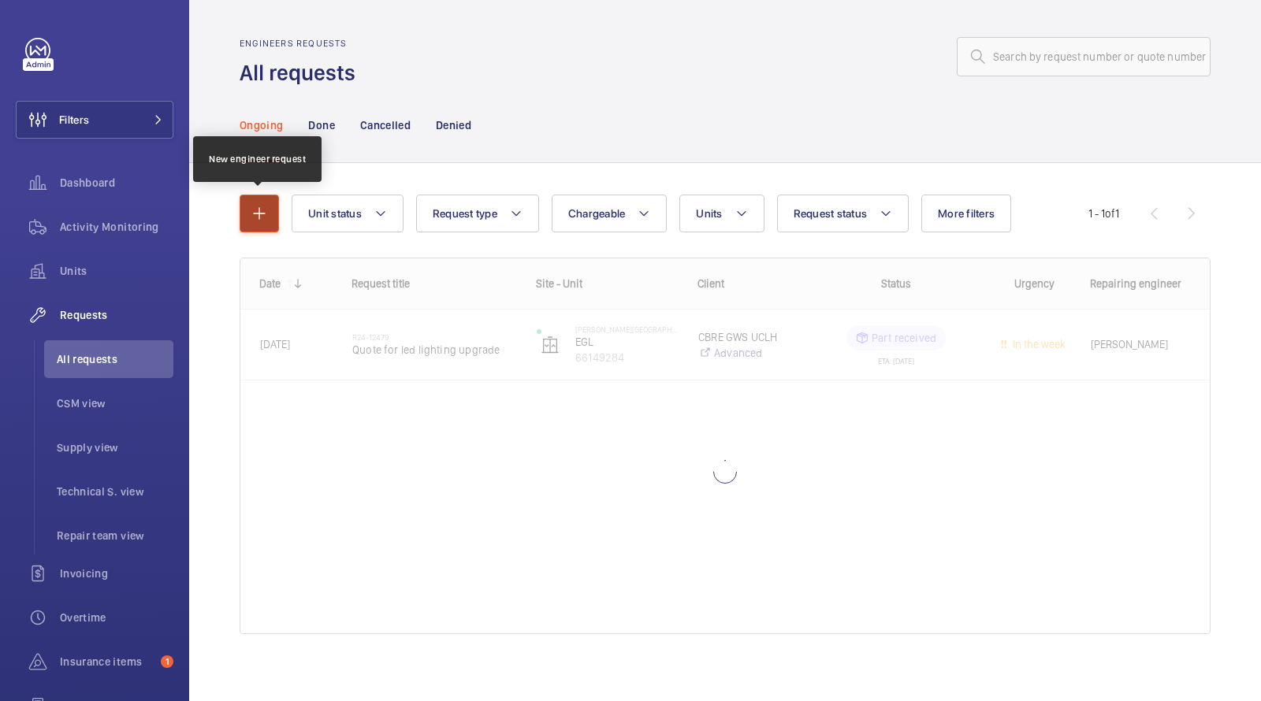
click at [261, 214] on mat-icon "button" at bounding box center [259, 213] width 19 height 19
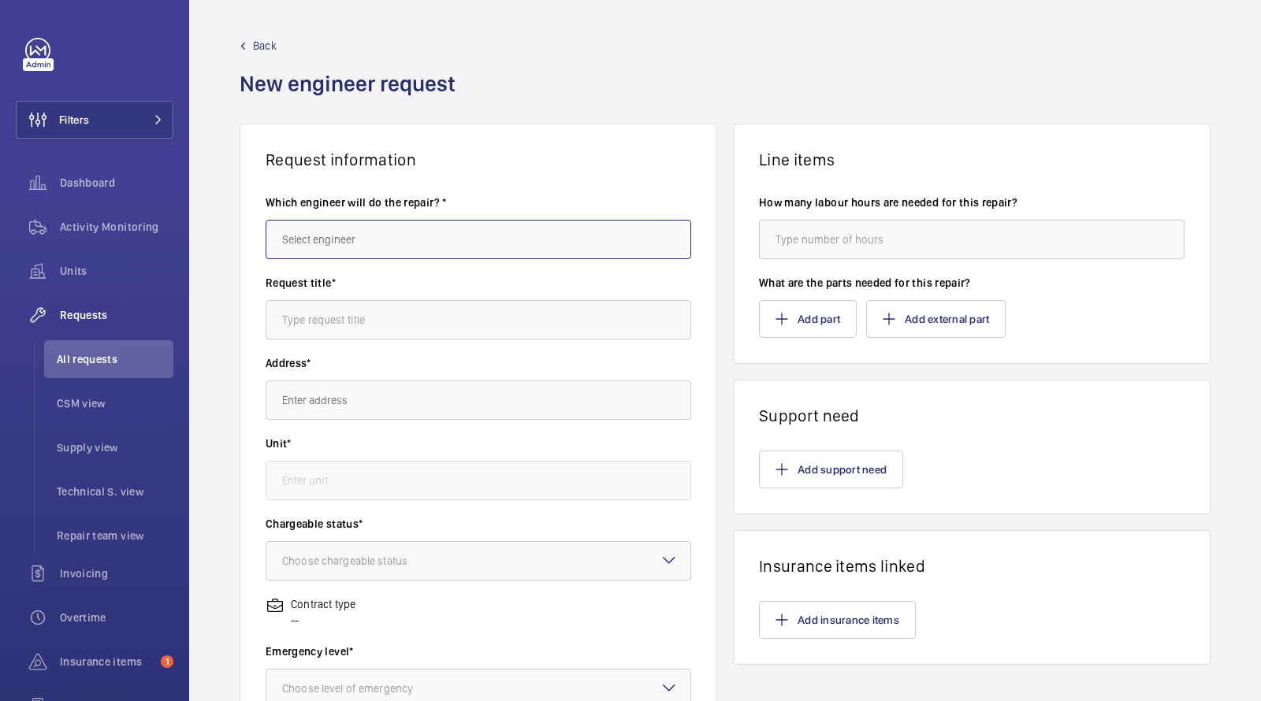
click at [336, 226] on input "text" at bounding box center [479, 239] width 426 height 39
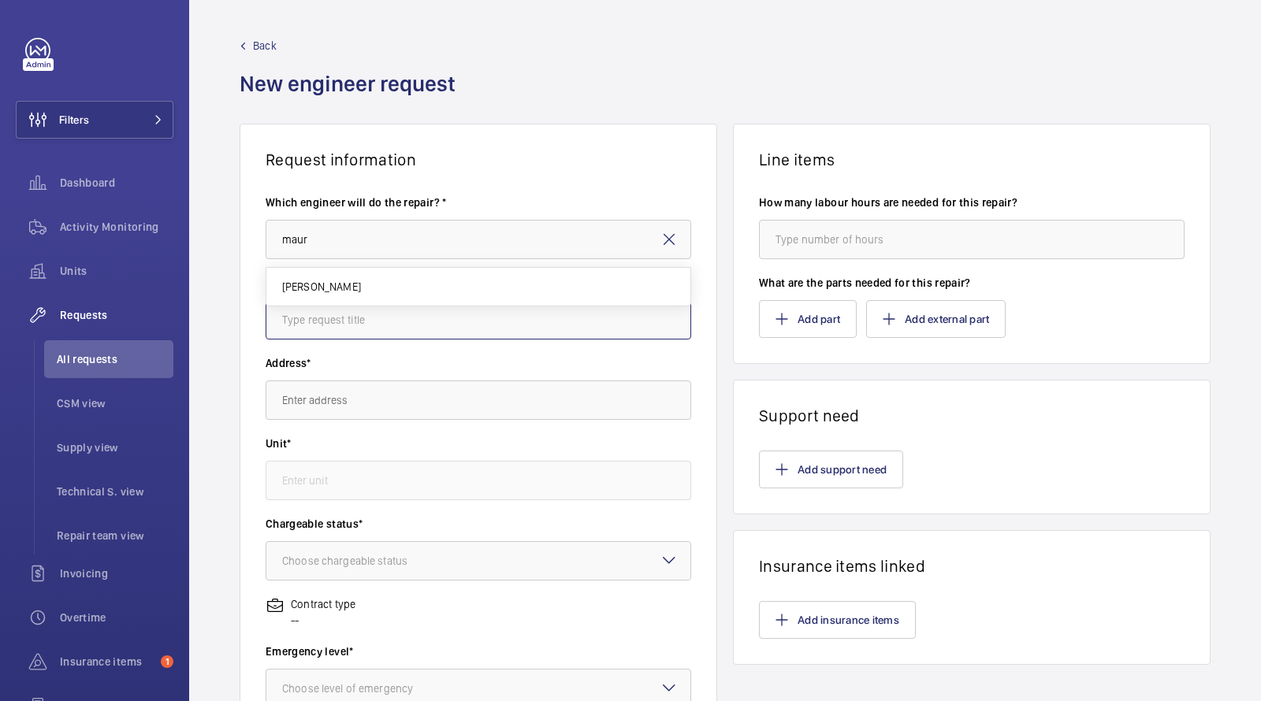
click at [348, 308] on input "text" at bounding box center [479, 319] width 426 height 39
click at [338, 285] on label "Request title*" at bounding box center [479, 283] width 426 height 16
click at [329, 318] on input "text" at bounding box center [479, 319] width 426 height 39
click at [339, 266] on div "Which engineer will do the repair? * maur" at bounding box center [479, 235] width 426 height 80
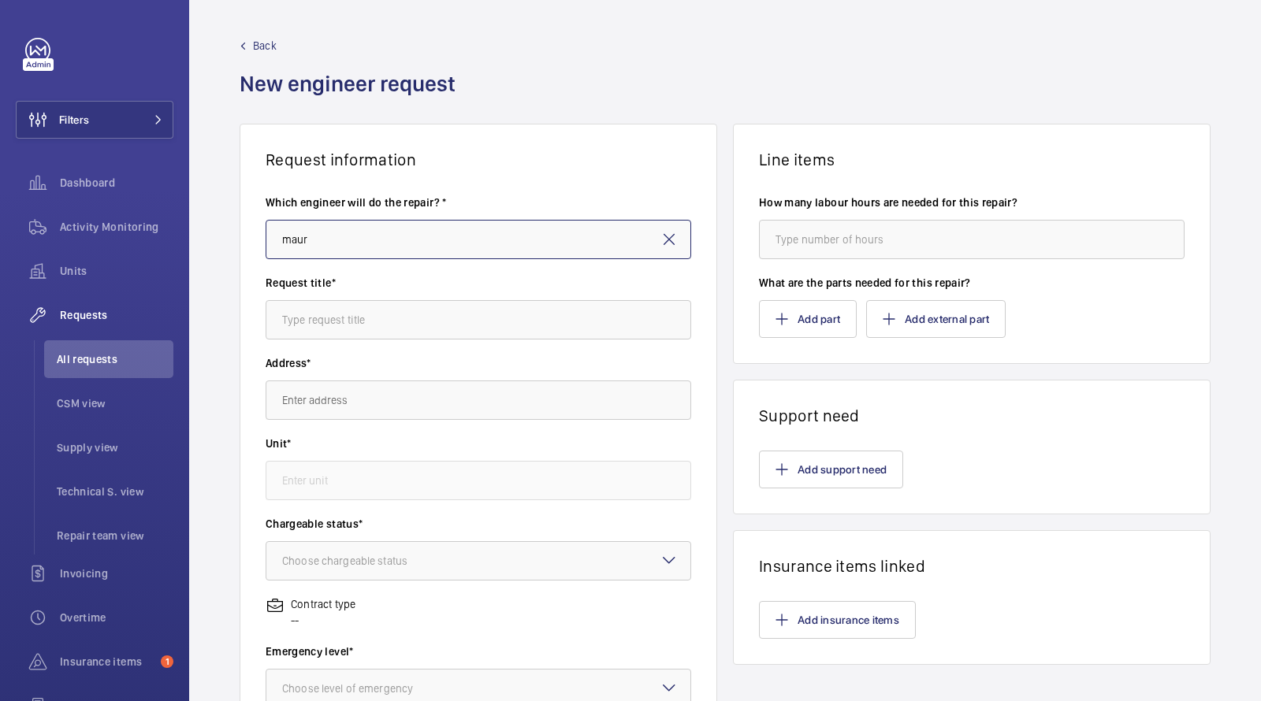
click at [337, 233] on input "maur" at bounding box center [479, 239] width 426 height 39
click at [335, 237] on input "maur" at bounding box center [479, 239] width 426 height 39
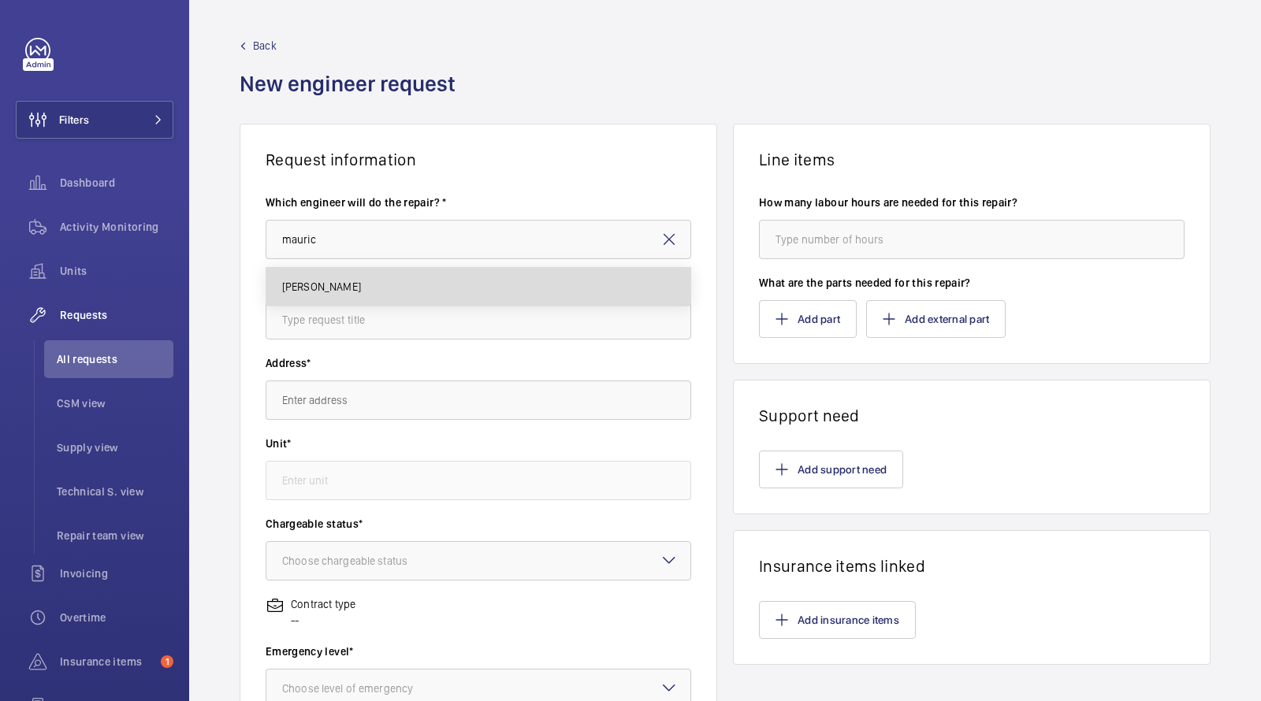
click at [326, 276] on mat-option "[PERSON_NAME]" at bounding box center [478, 287] width 425 height 38
type input "[PERSON_NAME]"
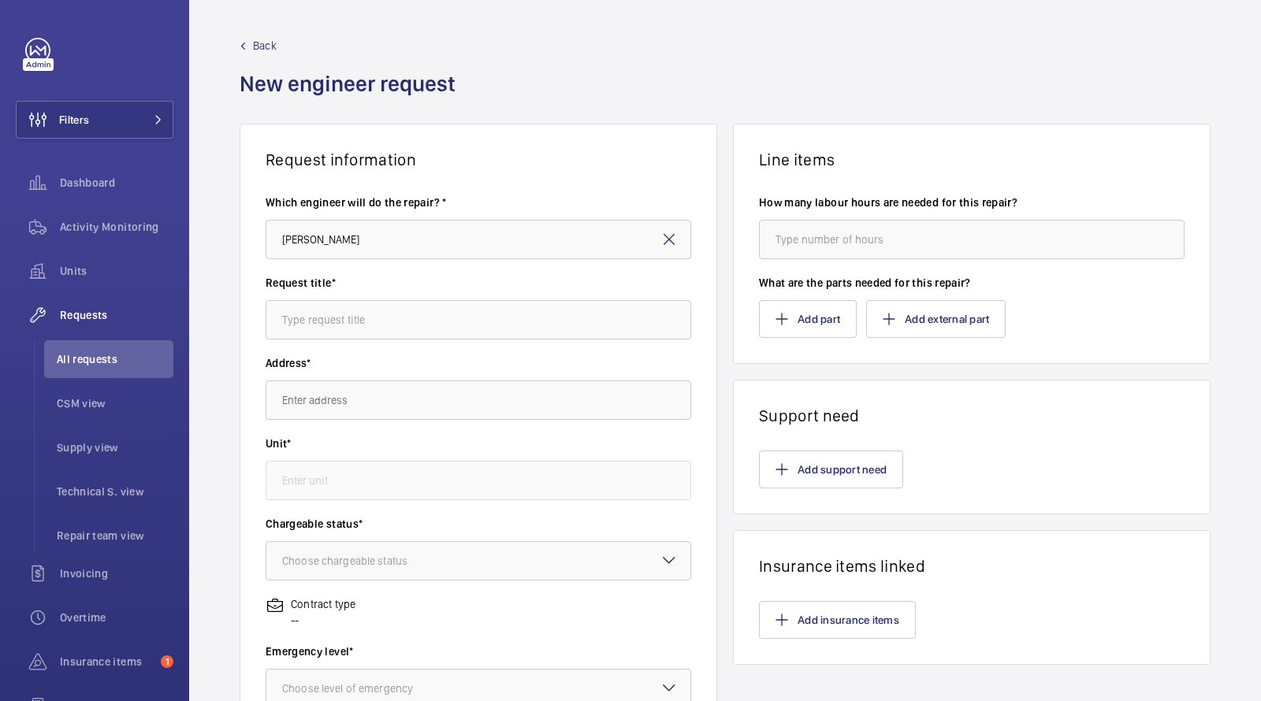
click at [322, 340] on div "Request title*" at bounding box center [479, 315] width 426 height 80
click at [322, 326] on input "text" at bounding box center [479, 319] width 426 height 39
type input "link lights"
click at [333, 394] on input "text" at bounding box center [479, 400] width 426 height 39
type input "e"
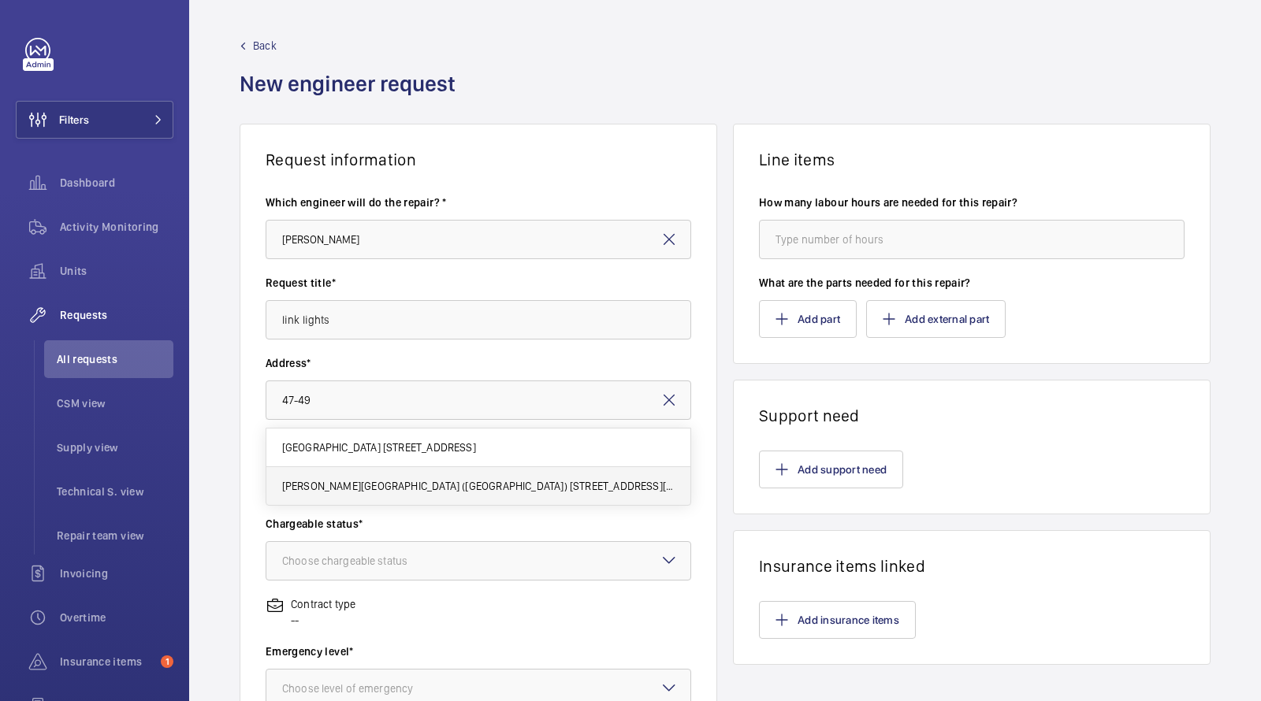
click at [341, 478] on span "[PERSON_NAME][GEOGRAPHIC_DATA] ([GEOGRAPHIC_DATA]) [STREET_ADDRESS][PERSON_NAME]" at bounding box center [478, 486] width 393 height 16
type input "[PERSON_NAME][GEOGRAPHIC_DATA] ([GEOGRAPHIC_DATA]) [STREET_ADDRESS][PERSON_NAME]"
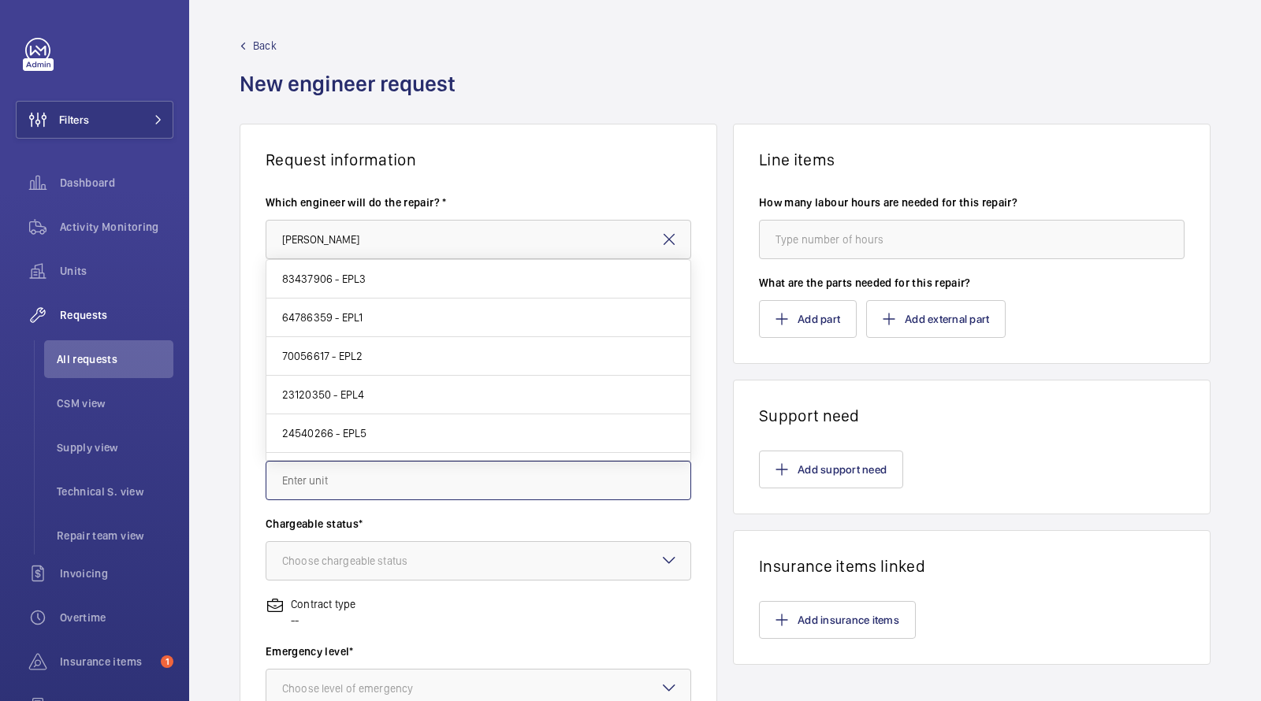
click at [330, 474] on input "text" at bounding box center [479, 480] width 426 height 39
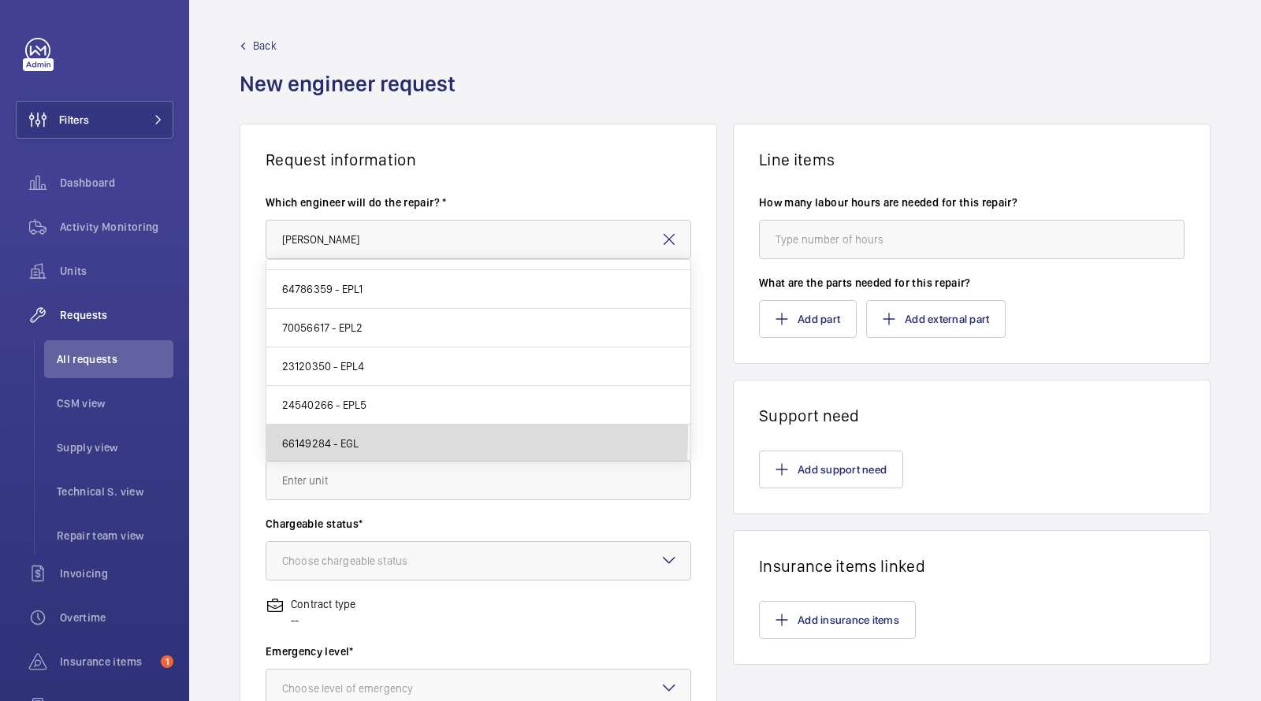
click at [319, 432] on mat-option "66149284 - EGL" at bounding box center [478, 444] width 425 height 38
type input "66149284 - EGL"
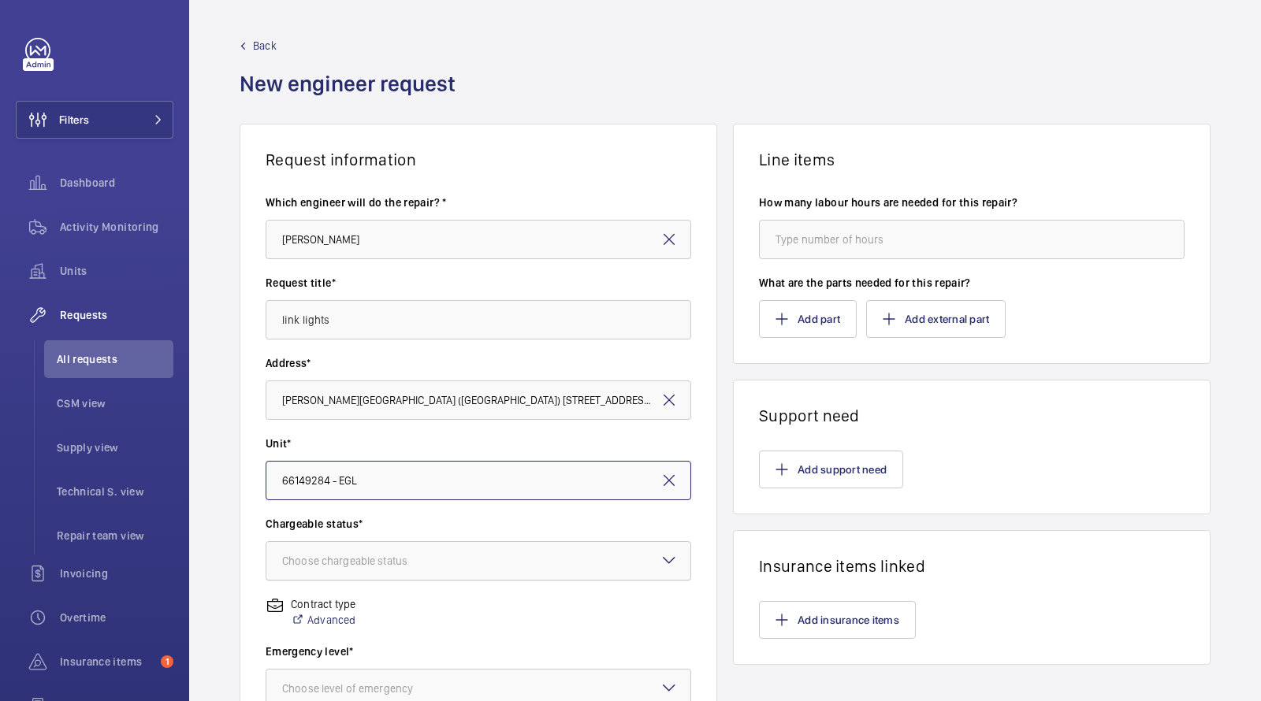
click at [326, 563] on div "Choose chargeable status" at bounding box center [364, 561] width 165 height 16
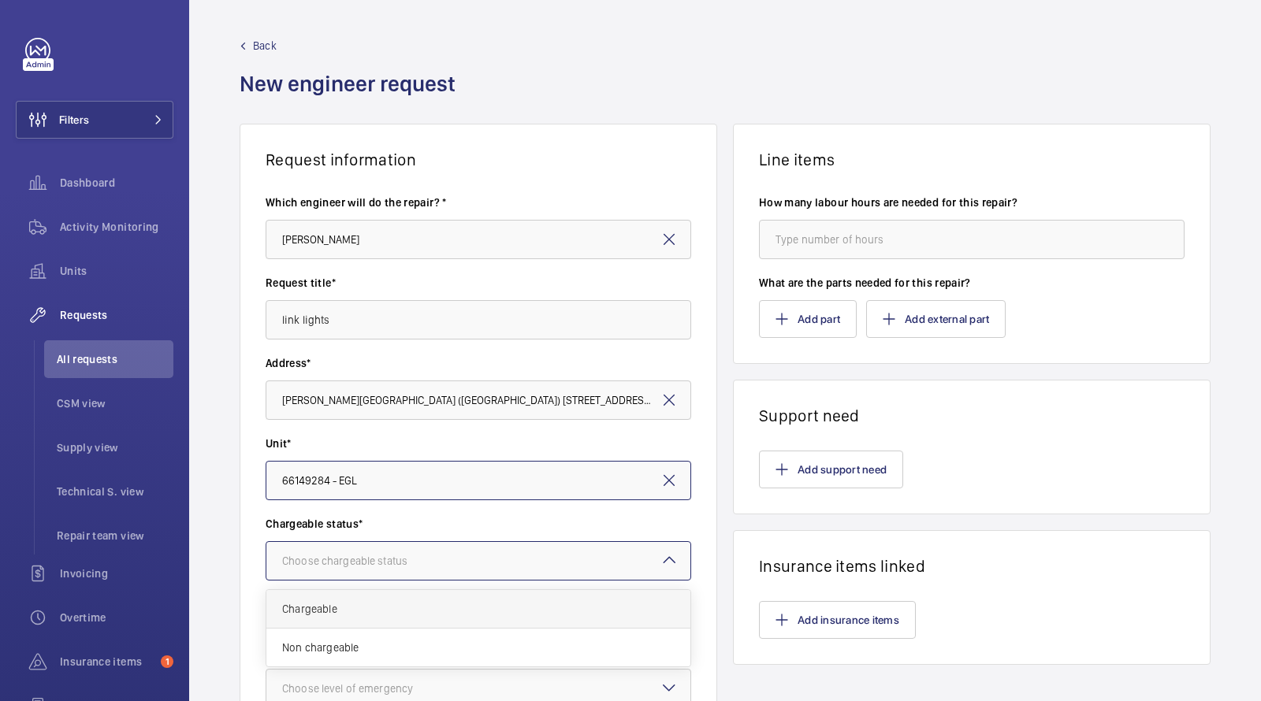
click at [326, 612] on span "Chargeable" at bounding box center [478, 609] width 393 height 16
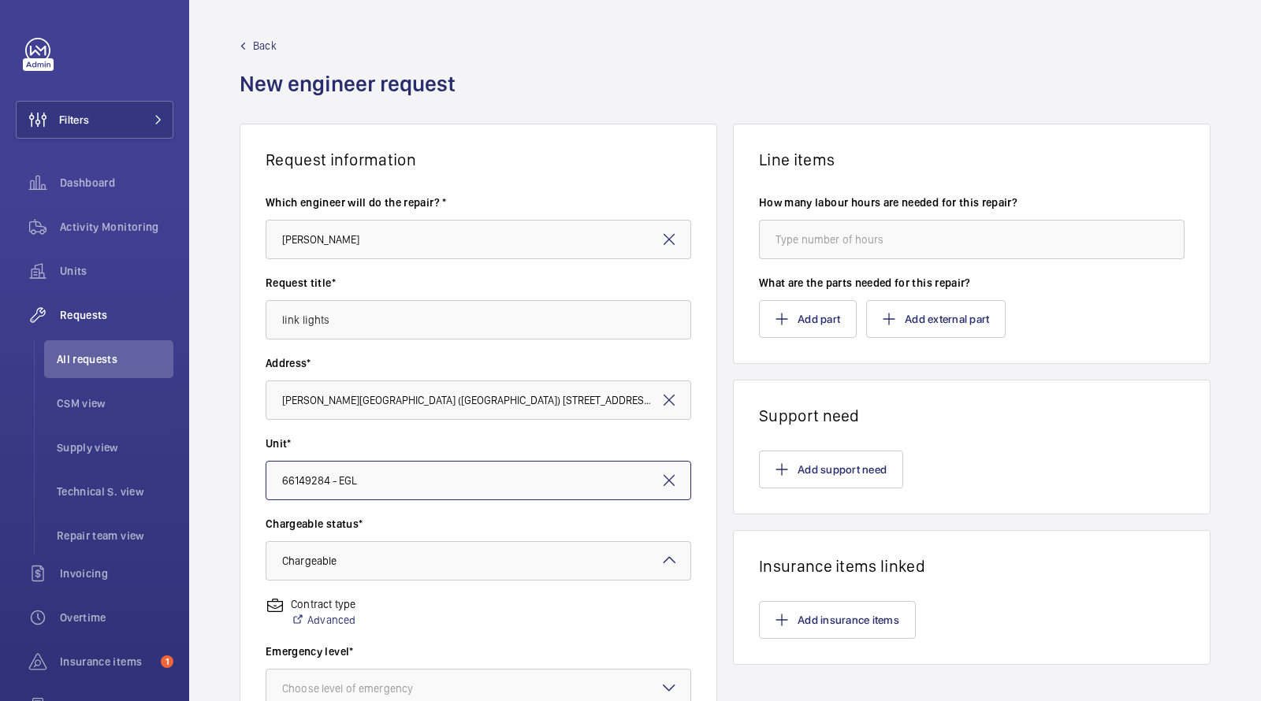
scroll to position [95, 0]
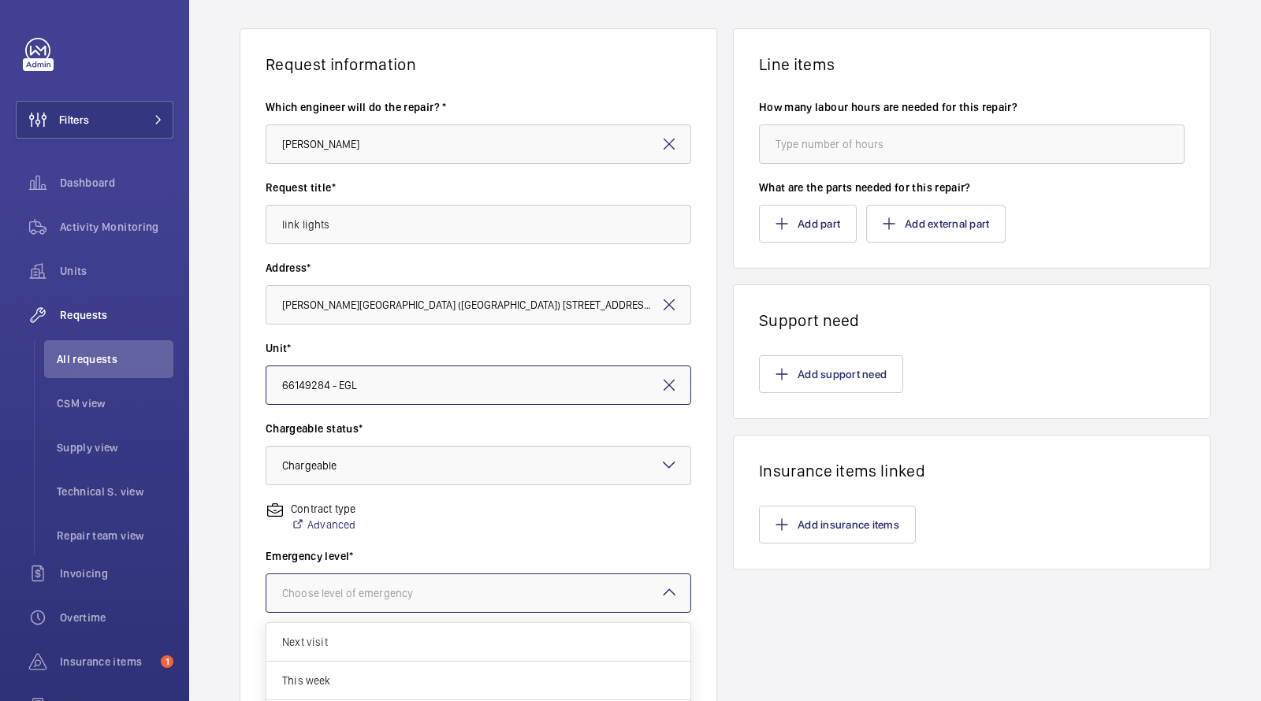
click at [332, 576] on div at bounding box center [478, 594] width 424 height 38
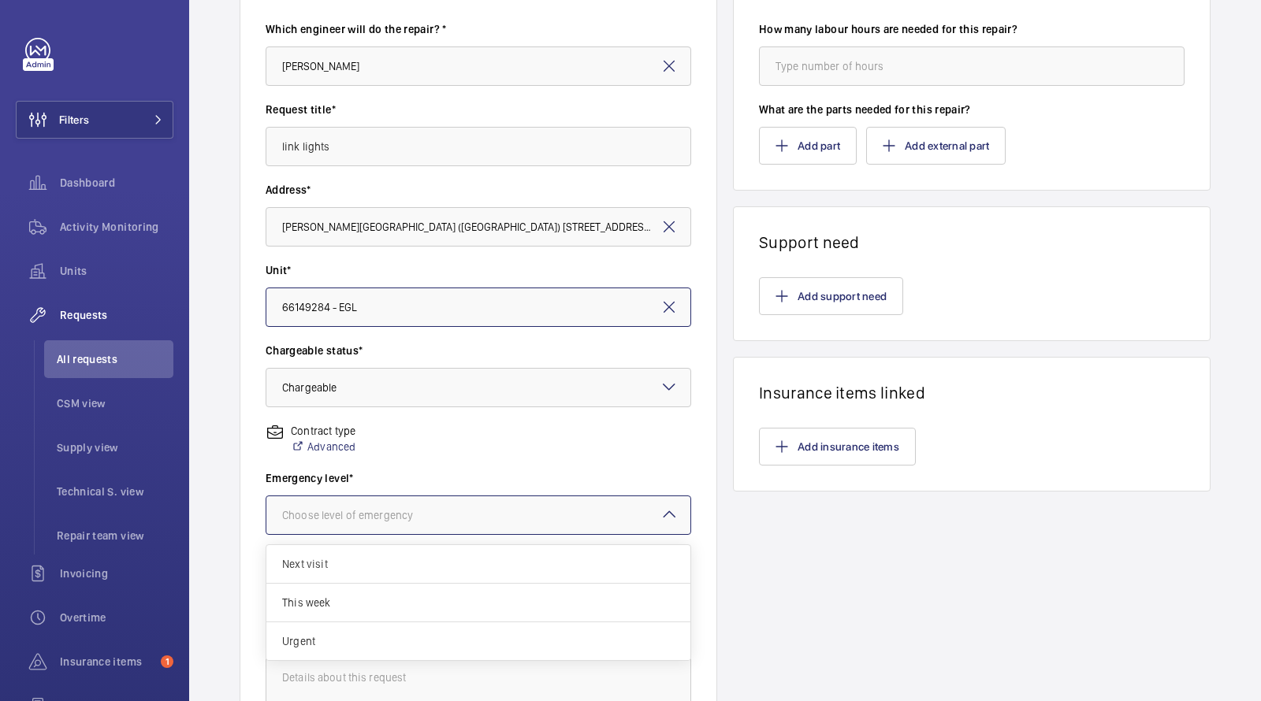
scroll to position [254, 0]
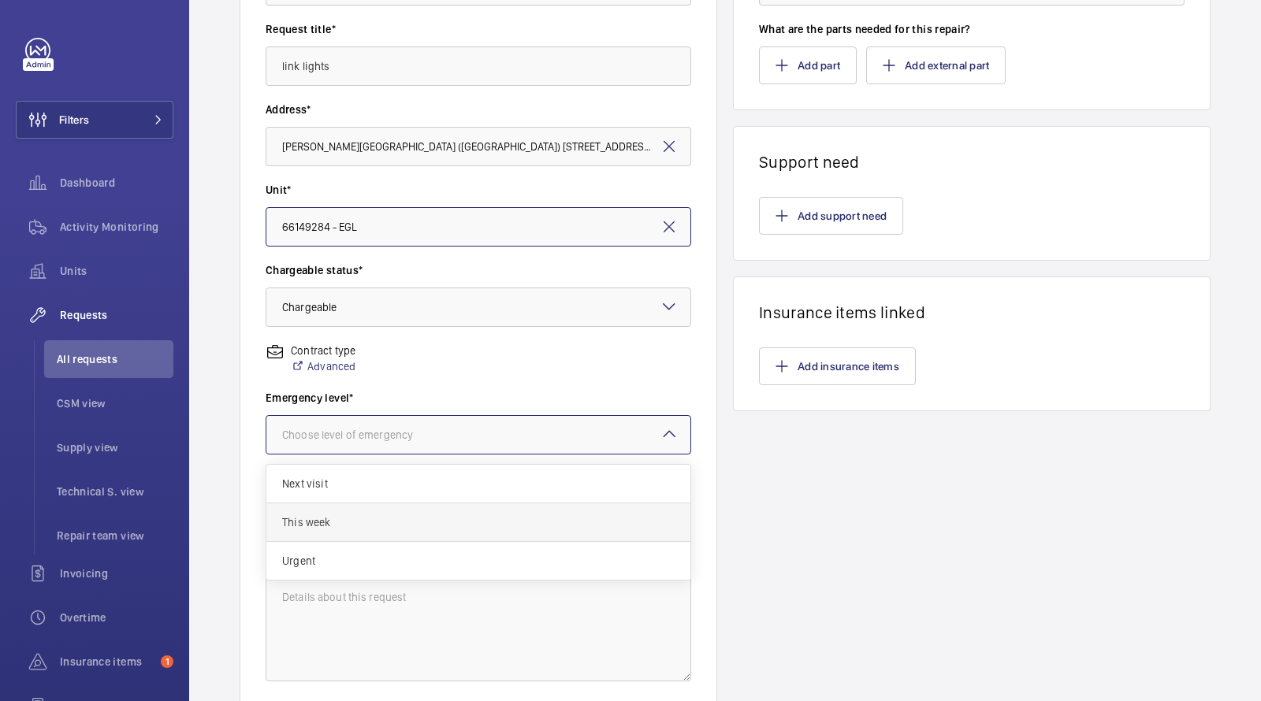
click at [325, 525] on span "This week" at bounding box center [478, 523] width 393 height 16
click at [349, 515] on div "Select a delivery option" at bounding box center [358, 516] width 152 height 16
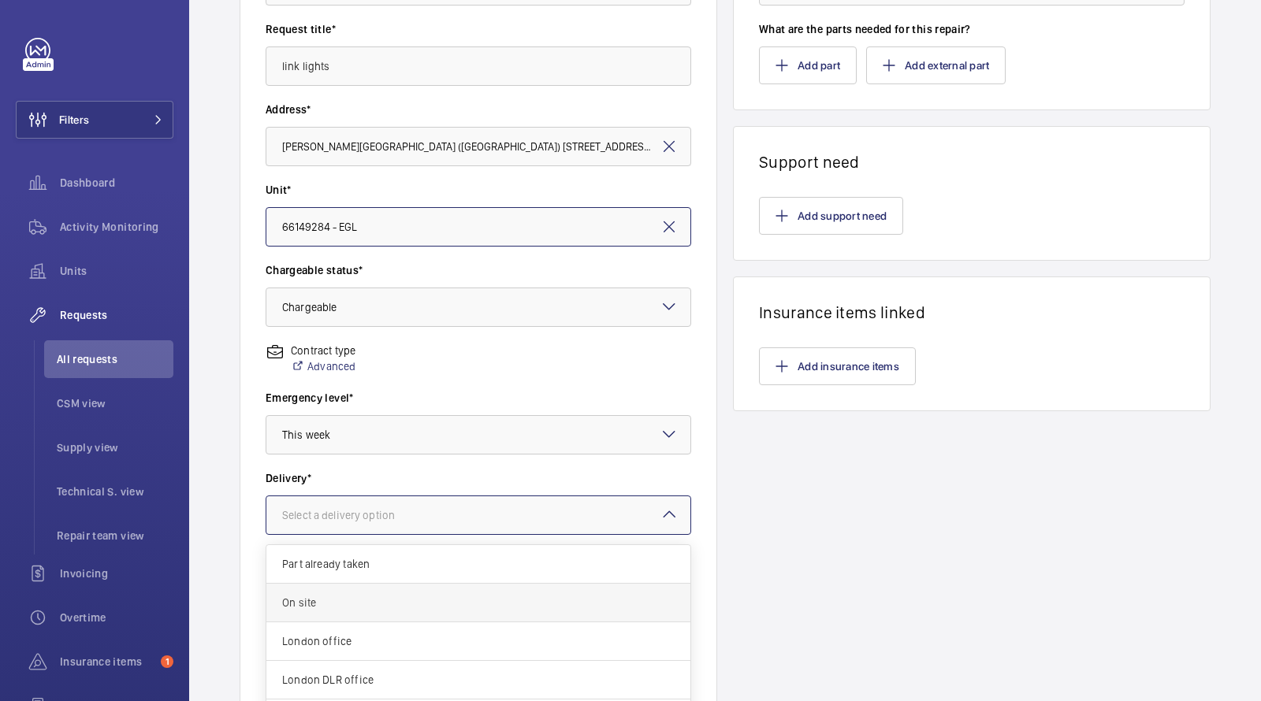
scroll to position [56, 0]
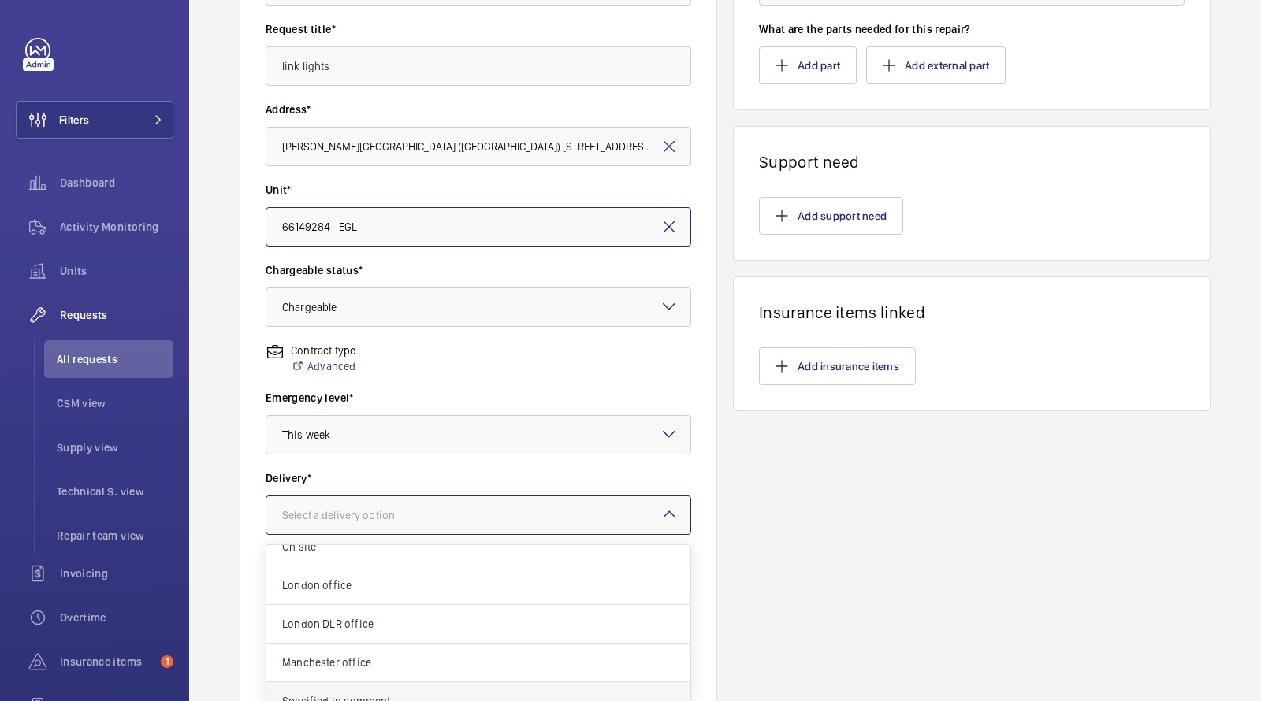
click at [315, 694] on span "Specified in comment" at bounding box center [478, 702] width 393 height 16
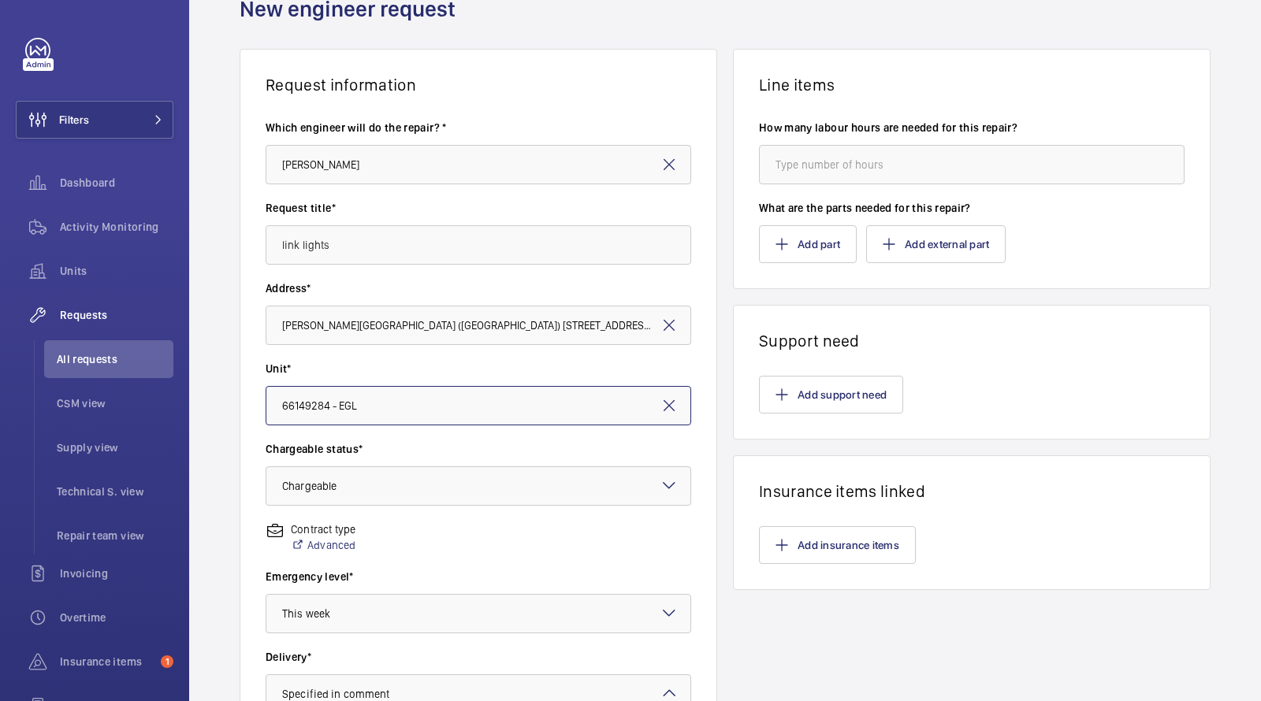
scroll to position [0, 0]
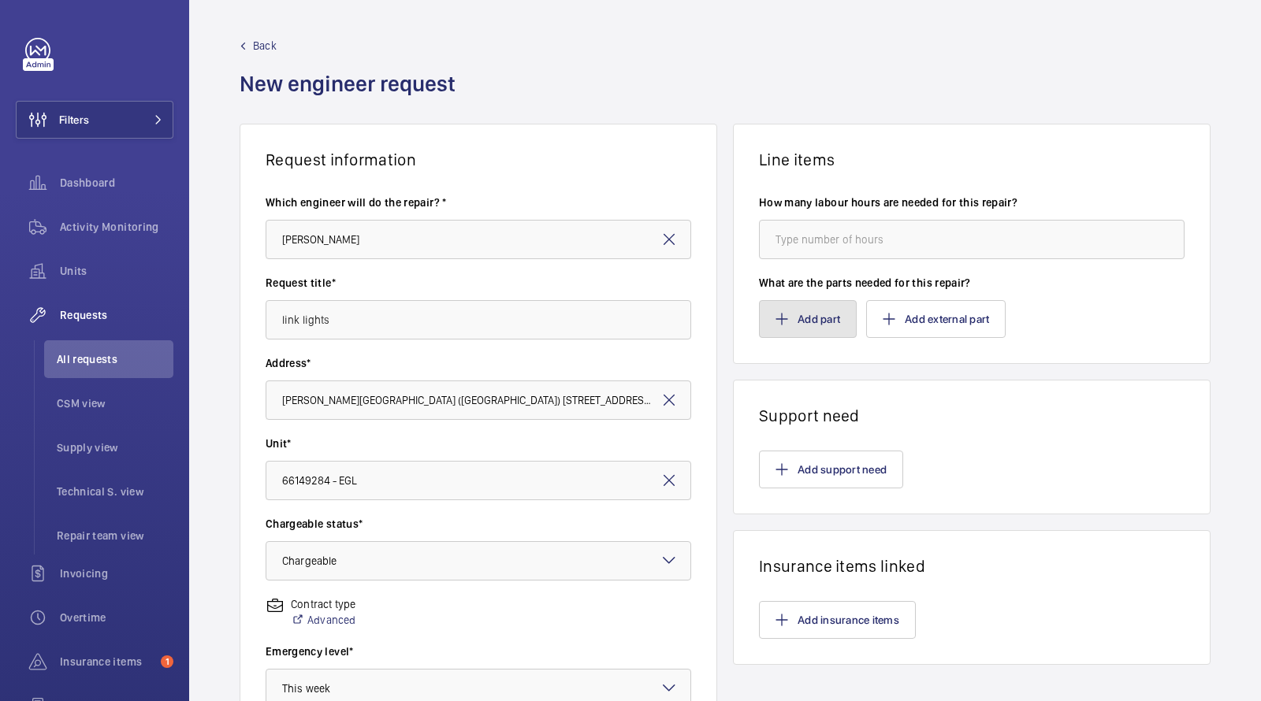
click at [794, 329] on button "Add part" at bounding box center [808, 319] width 98 height 38
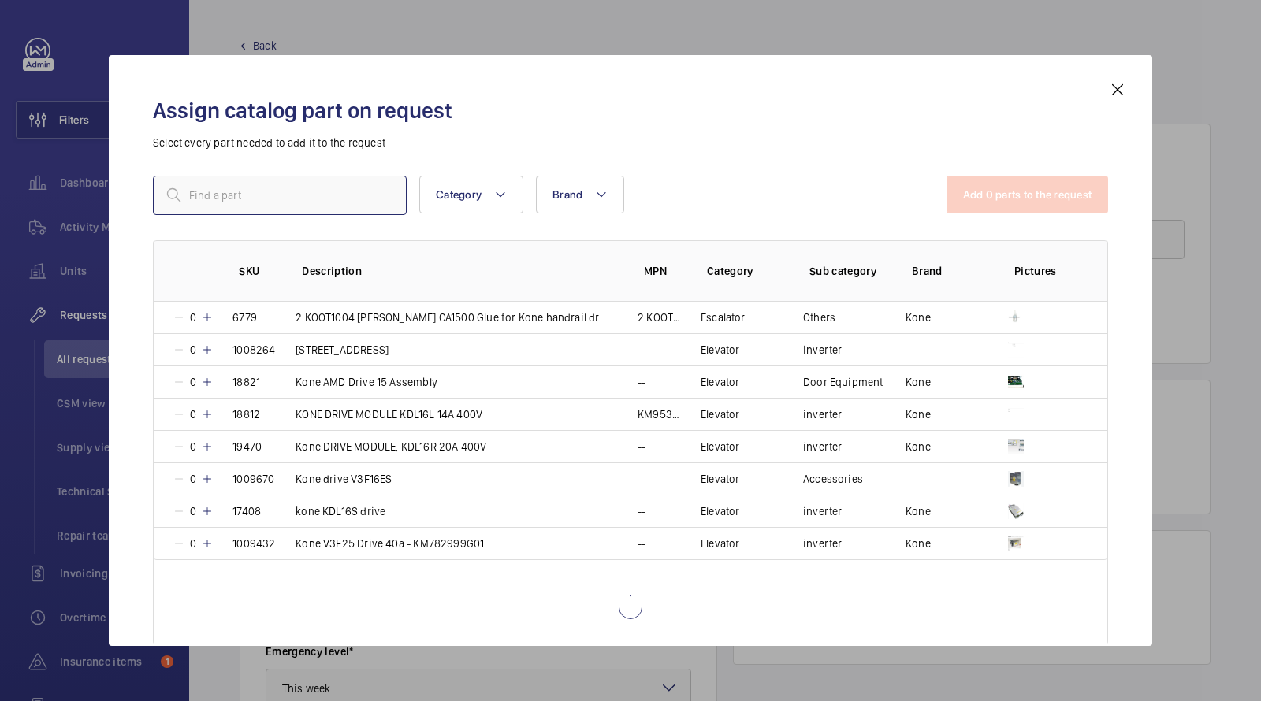
click at [331, 185] on input "text" at bounding box center [280, 195] width 254 height 39
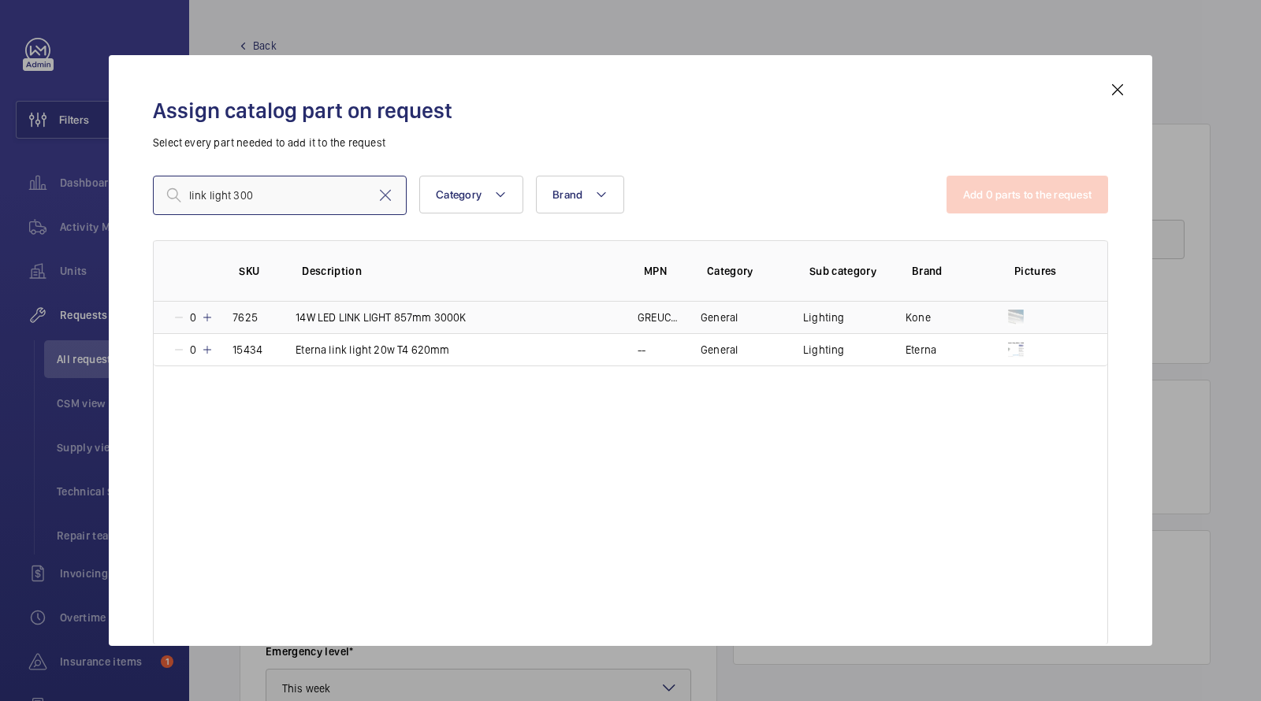
type input "link light 300"
click at [413, 320] on p "14W LED LINK LIGHT 857mm 3000K" at bounding box center [381, 318] width 170 height 16
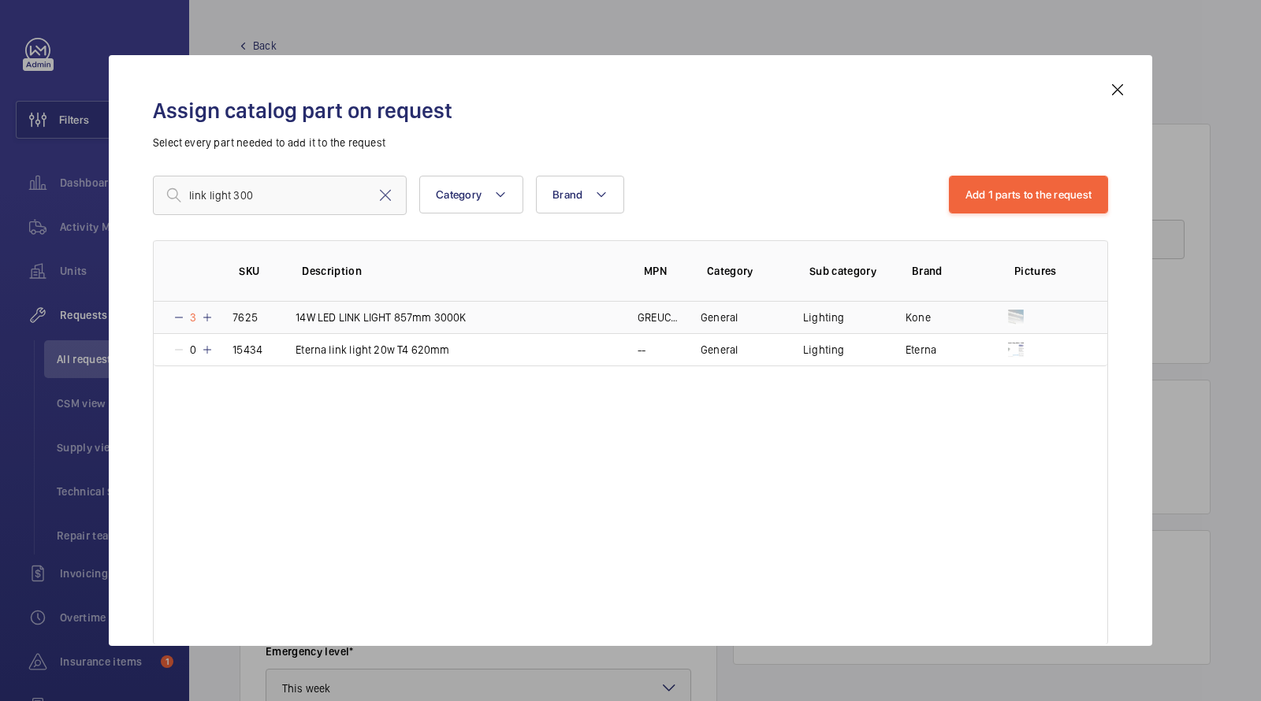
click at [413, 320] on p "14W LED LINK LIGHT 857mm 3000K" at bounding box center [381, 318] width 170 height 16
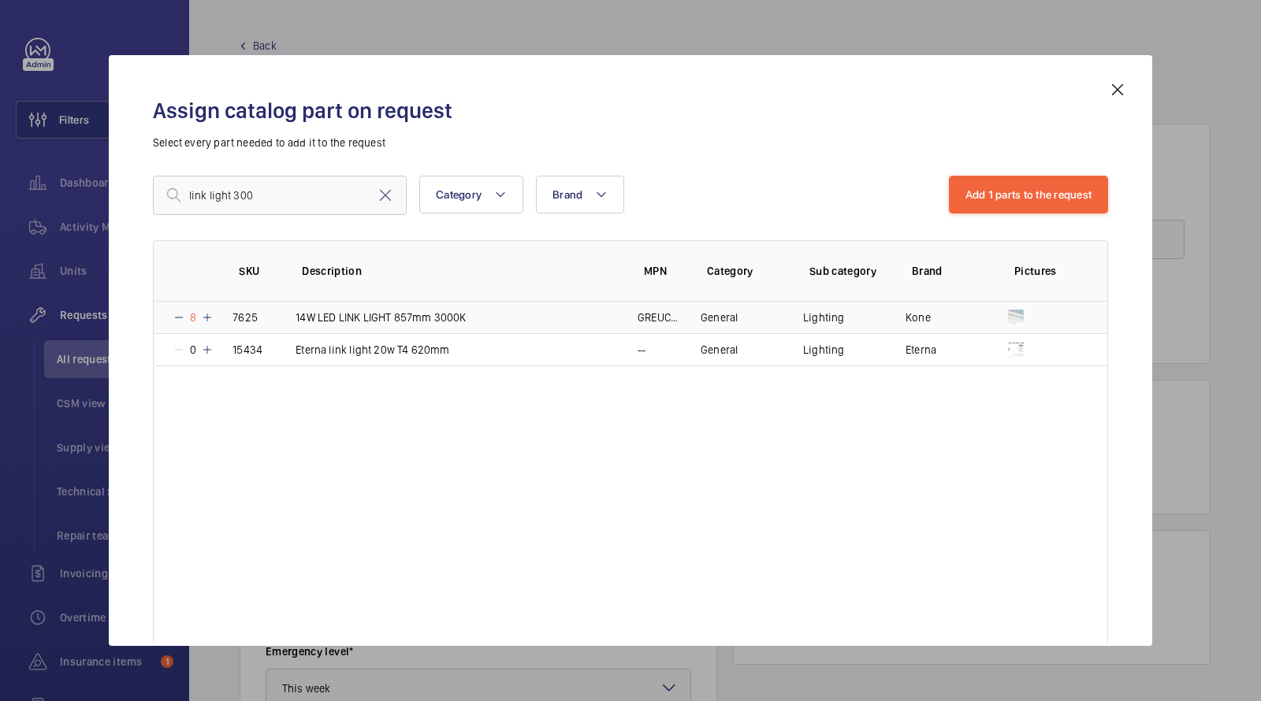
click at [413, 320] on p "14W LED LINK LIGHT 857mm 3000K" at bounding box center [381, 318] width 170 height 16
click at [413, 320] on p "14W LED LINK LIGHT 857mm 3000K" at bounding box center [385, 318] width 170 height 16
click at [413, 320] on p "14W LED LINK LIGHT 857mm 3000K" at bounding box center [382, 318] width 170 height 16
click at [413, 320] on p "14W LED LINK LIGHT 857mm 3000K" at bounding box center [385, 318] width 170 height 16
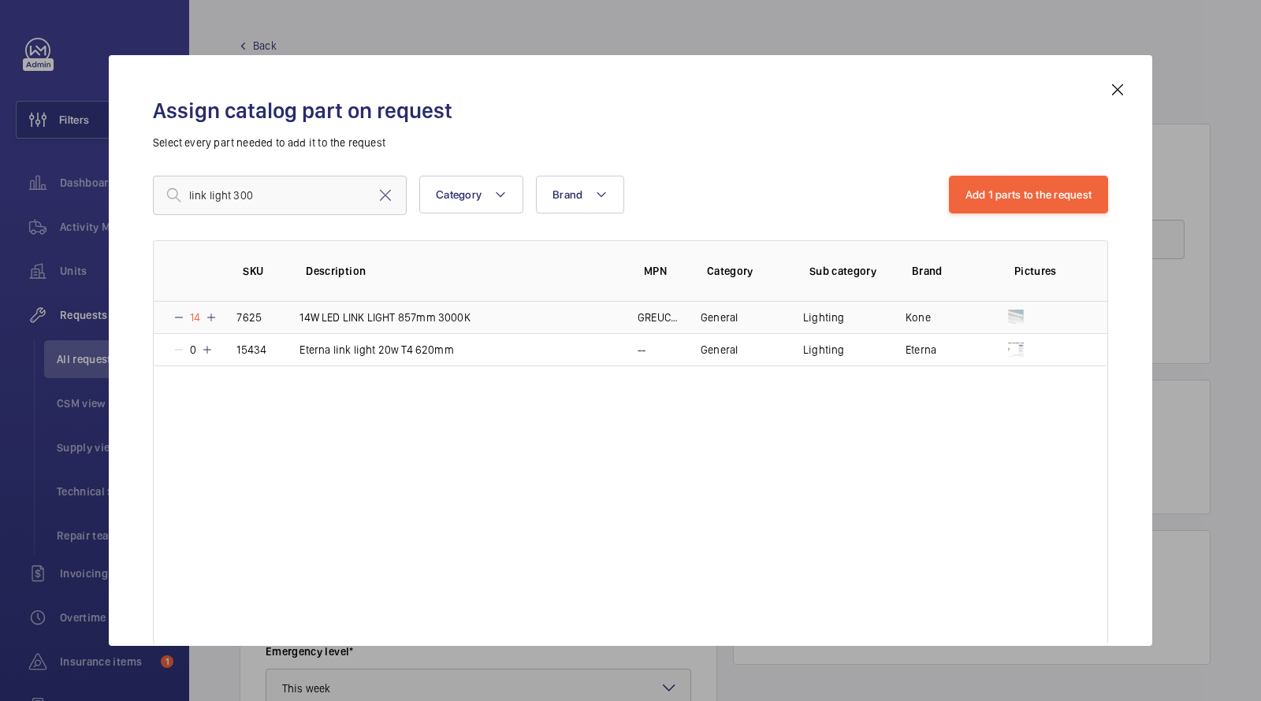
click at [413, 320] on p "14W LED LINK LIGHT 857mm 3000K" at bounding box center [385, 318] width 170 height 16
click at [1027, 192] on button "Add 1 parts to the request" at bounding box center [1029, 195] width 160 height 38
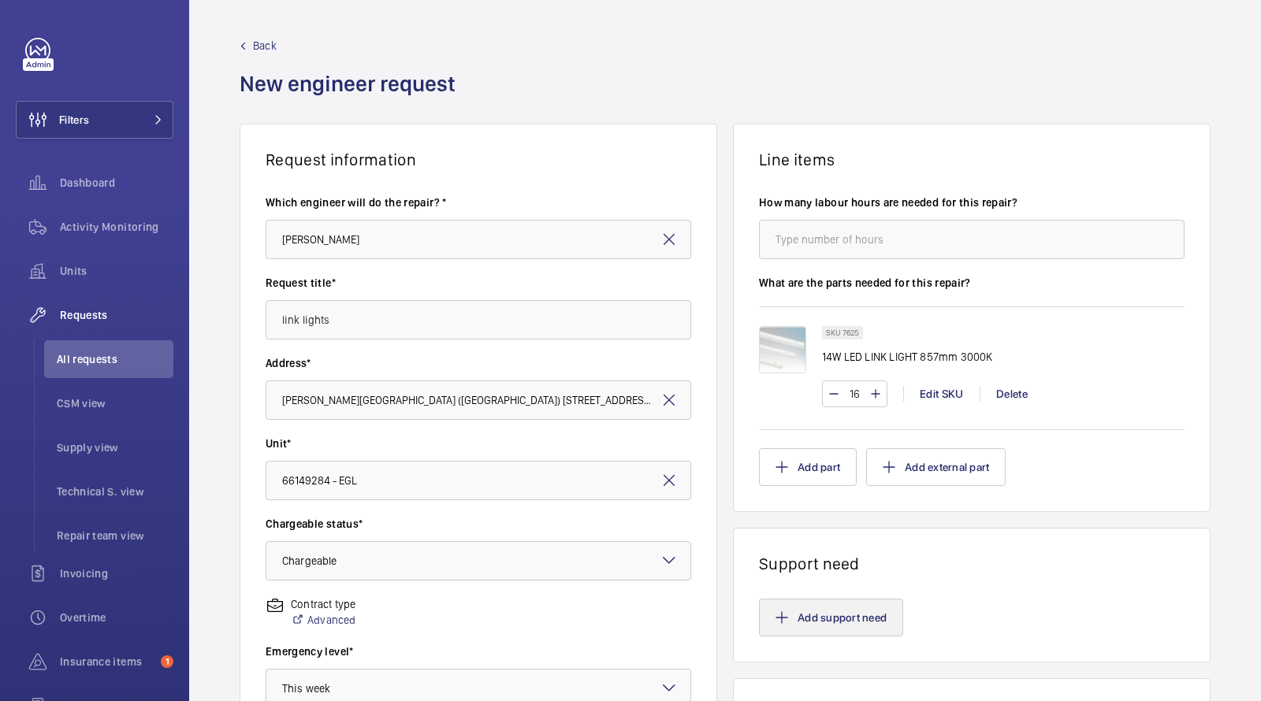
scroll to position [364, 0]
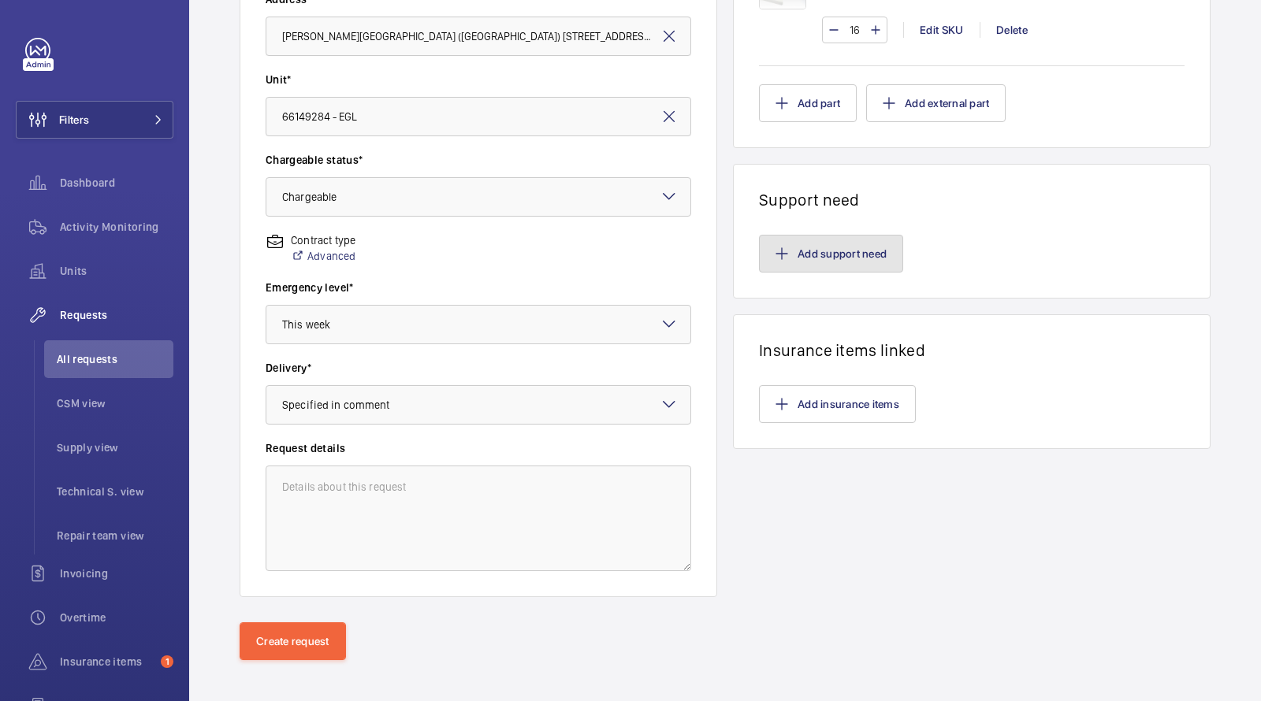
click at [817, 250] on button "Add support need" at bounding box center [831, 254] width 144 height 38
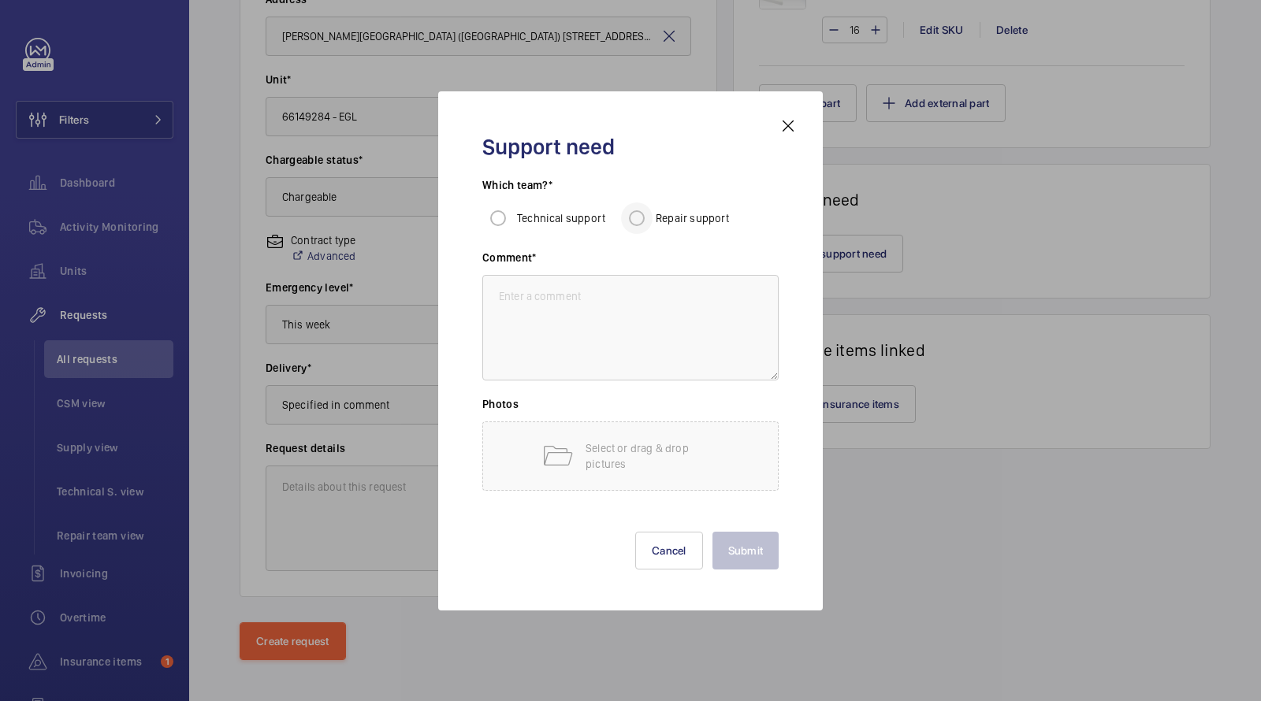
click at [697, 225] on div "Repair support" at bounding box center [675, 219] width 109 height 32
click at [646, 223] on input "Repair support" at bounding box center [637, 219] width 32 height 32
radio input "true"
click at [626, 221] on input "Repair support" at bounding box center [637, 219] width 32 height 32
click at [642, 221] on input "Repair support" at bounding box center [637, 219] width 32 height 32
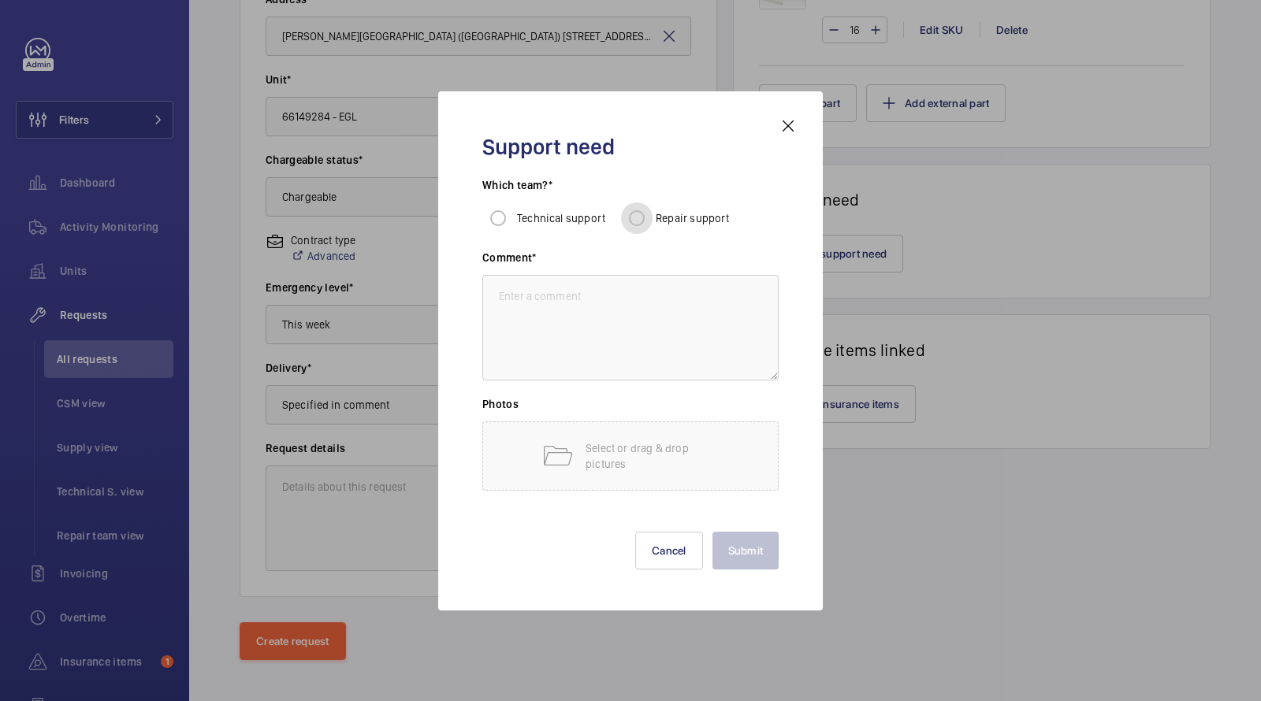
click at [641, 220] on input "Repair support" at bounding box center [637, 219] width 32 height 32
click at [616, 314] on textarea at bounding box center [630, 328] width 296 height 106
type textarea "car light upgrade"
click at [739, 549] on button "Submit" at bounding box center [746, 551] width 67 height 38
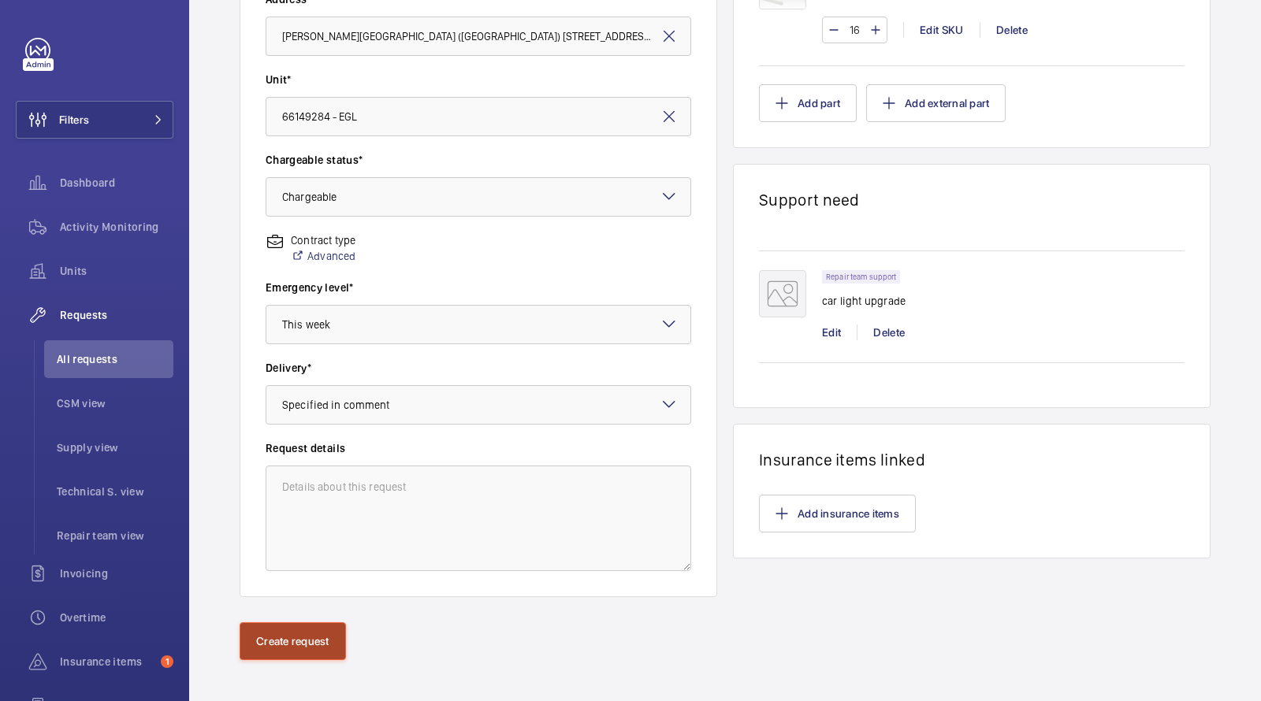
click at [266, 630] on button "Create request" at bounding box center [293, 642] width 106 height 38
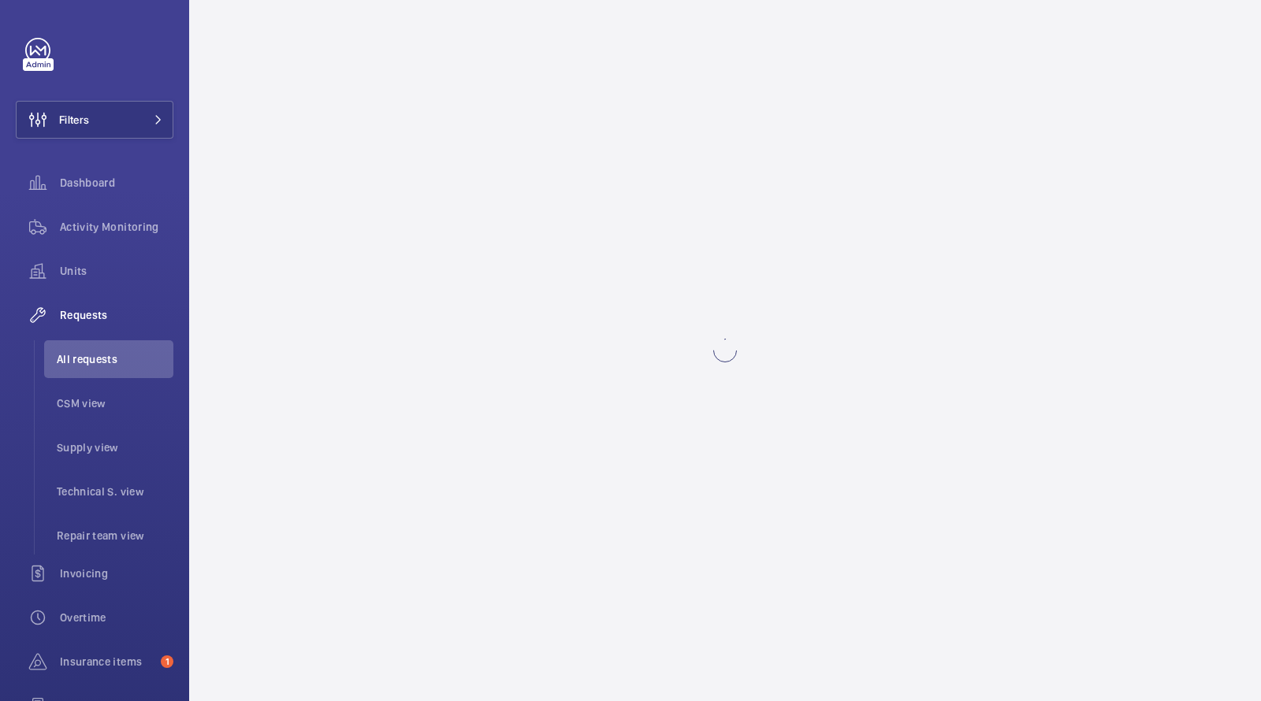
click at [266, 631] on wm-front-async-data-loader at bounding box center [725, 350] width 1072 height 701
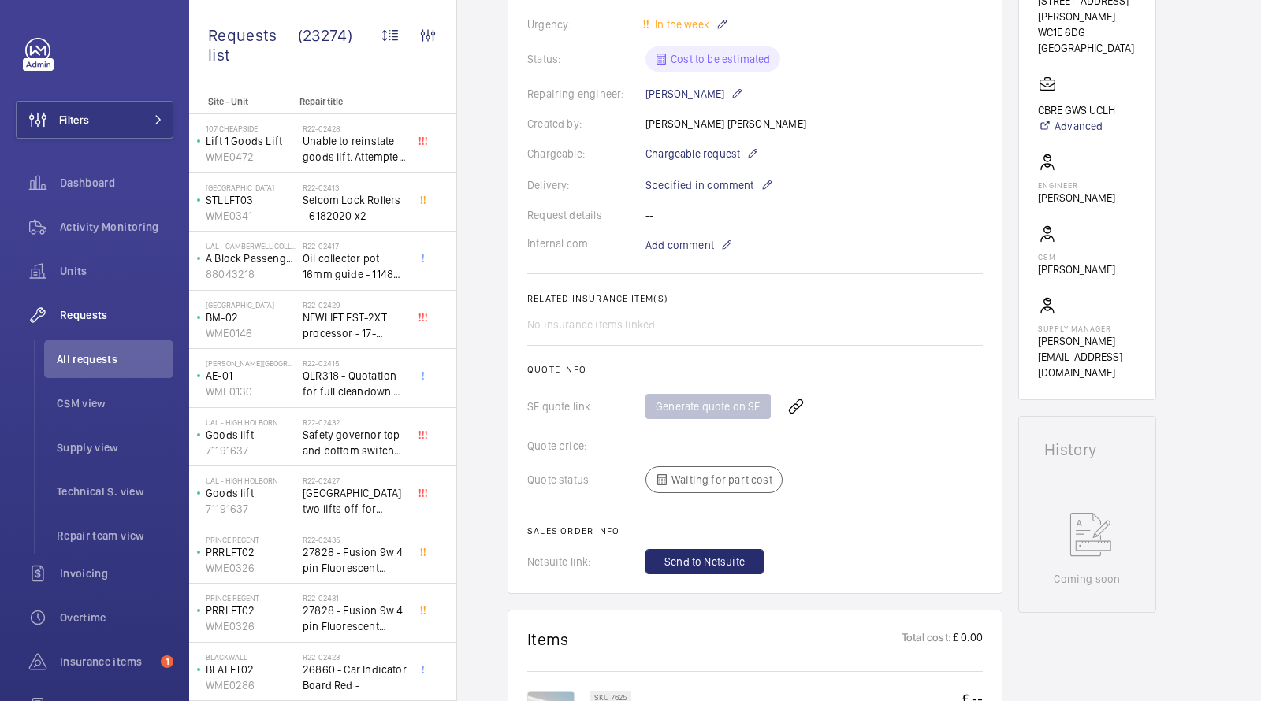
scroll to position [348, 0]
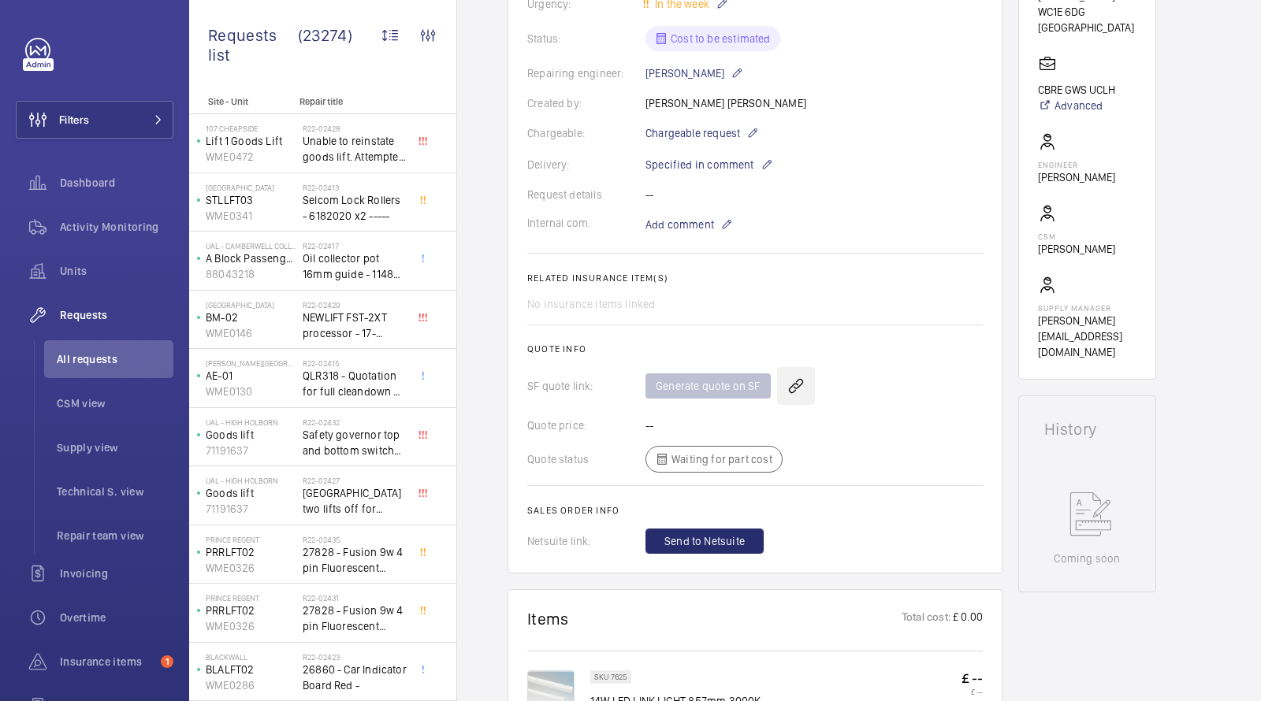
click at [791, 384] on wm-front-icon-button at bounding box center [796, 386] width 38 height 38
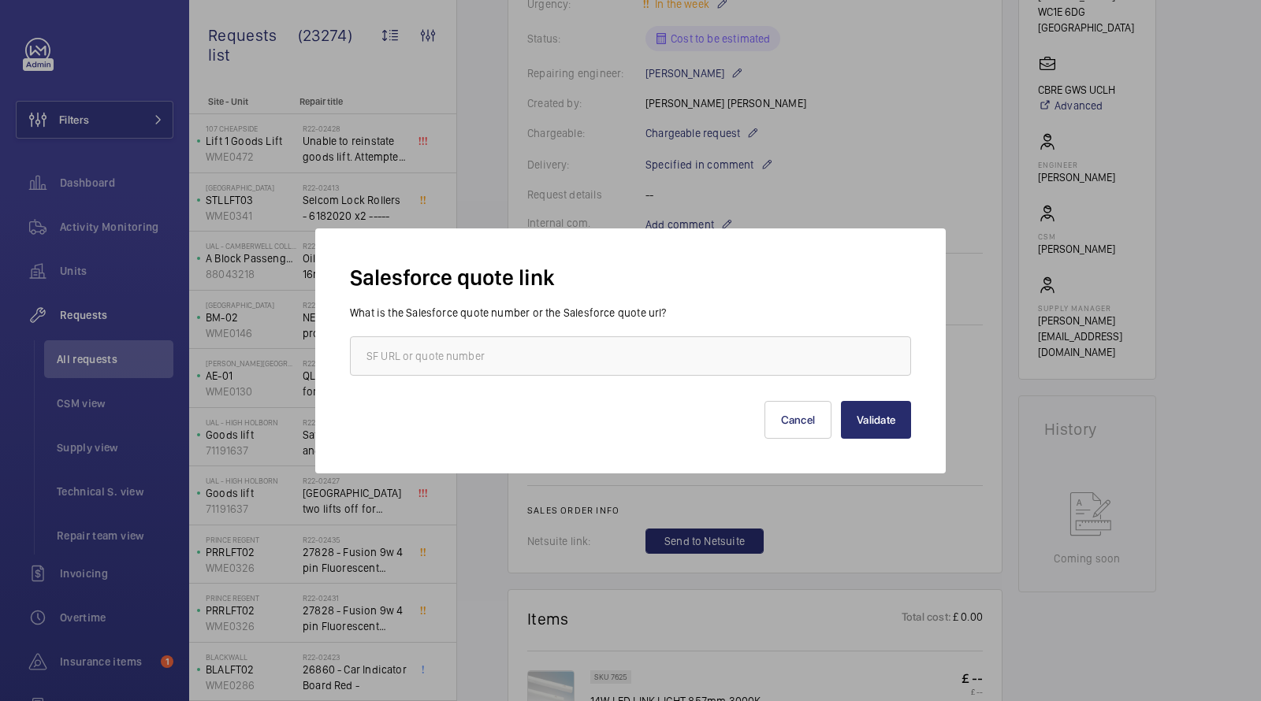
click at [594, 325] on div "What is the Salesforce quote number or the Salesforce quote url?" at bounding box center [630, 340] width 561 height 71
click at [578, 337] on input "text" at bounding box center [630, 356] width 561 height 39
paste input "00015627"
type input "00015627"
click at [876, 419] on button "Validate" at bounding box center [876, 420] width 70 height 38
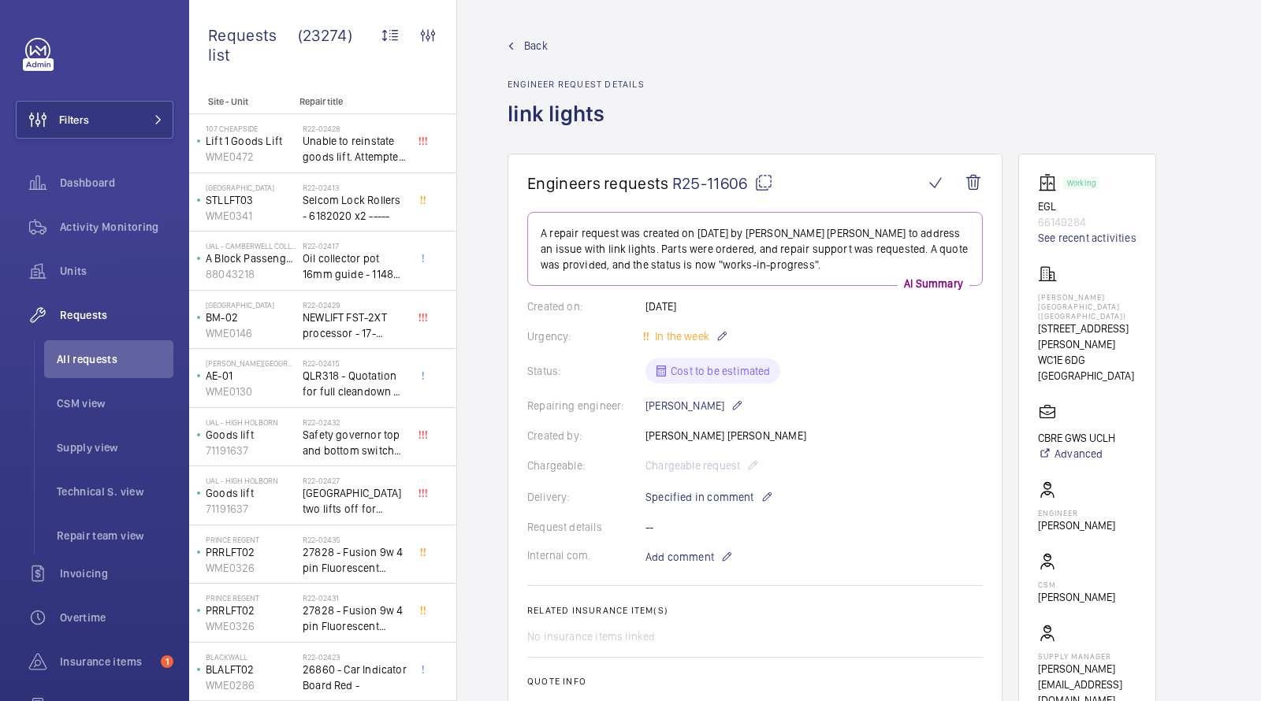
scroll to position [572, 0]
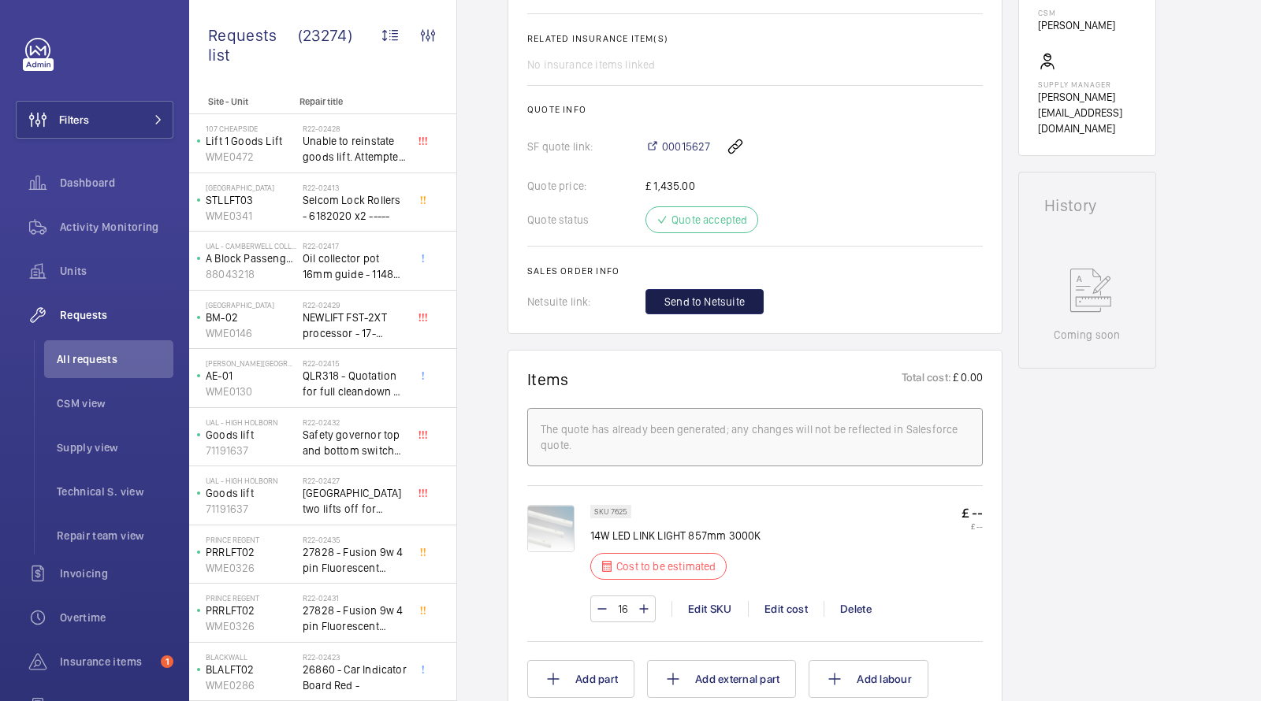
click at [681, 294] on span "Send to Netsuite" at bounding box center [704, 302] width 80 height 16
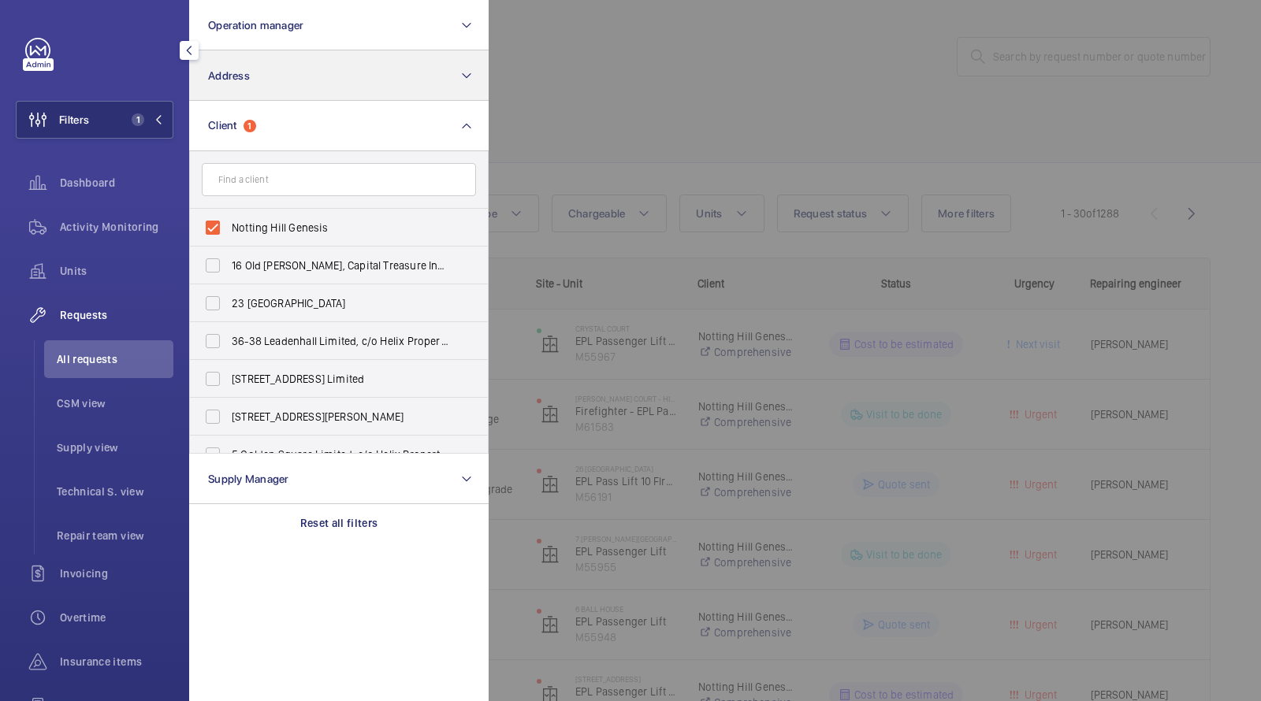
scroll to position [9, 0]
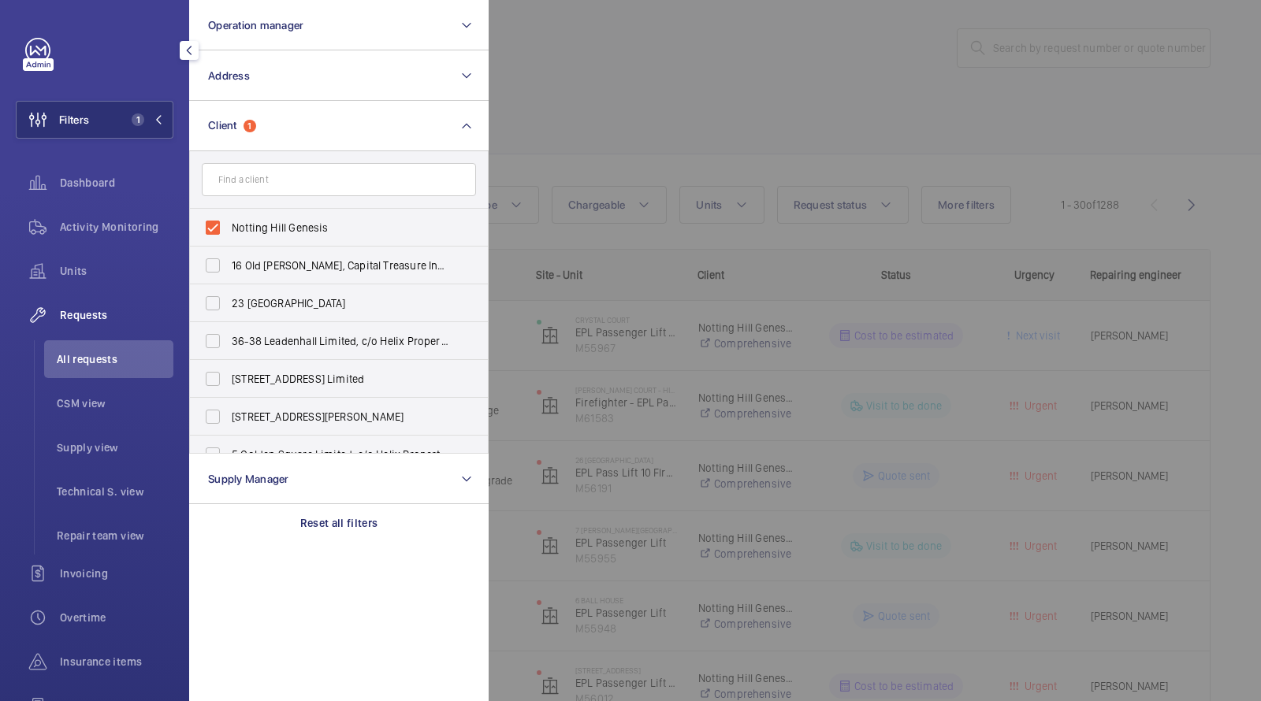
click at [575, 82] on div at bounding box center [1119, 350] width 1261 height 701
